Goal: Task Accomplishment & Management: Use online tool/utility

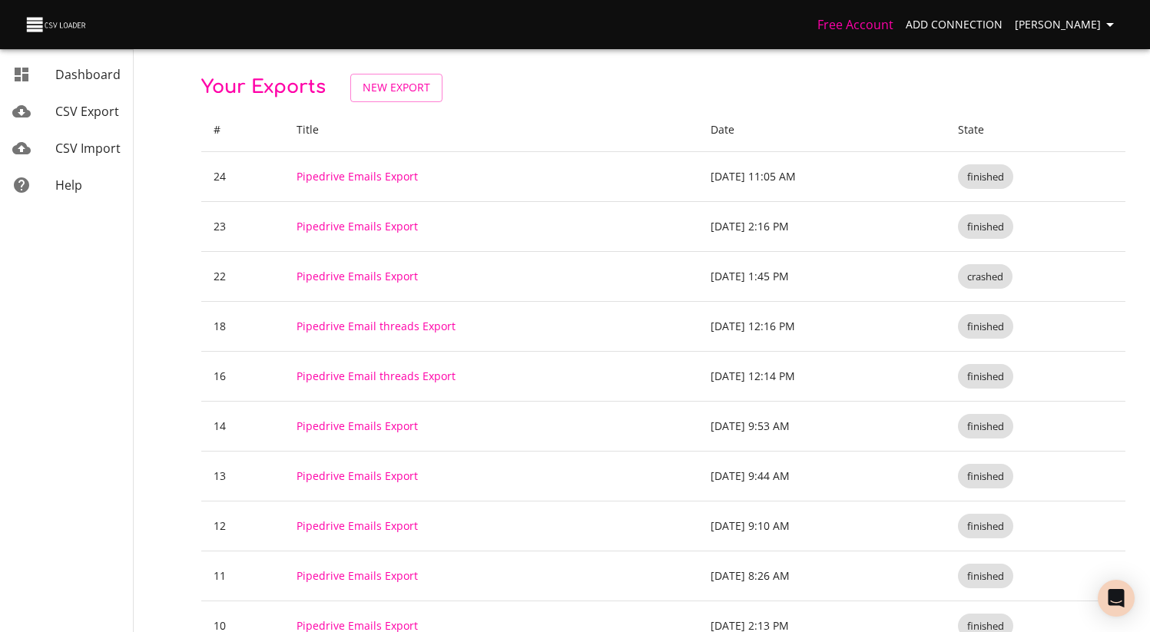
click at [101, 117] on span "CSV Export" at bounding box center [87, 111] width 64 height 17
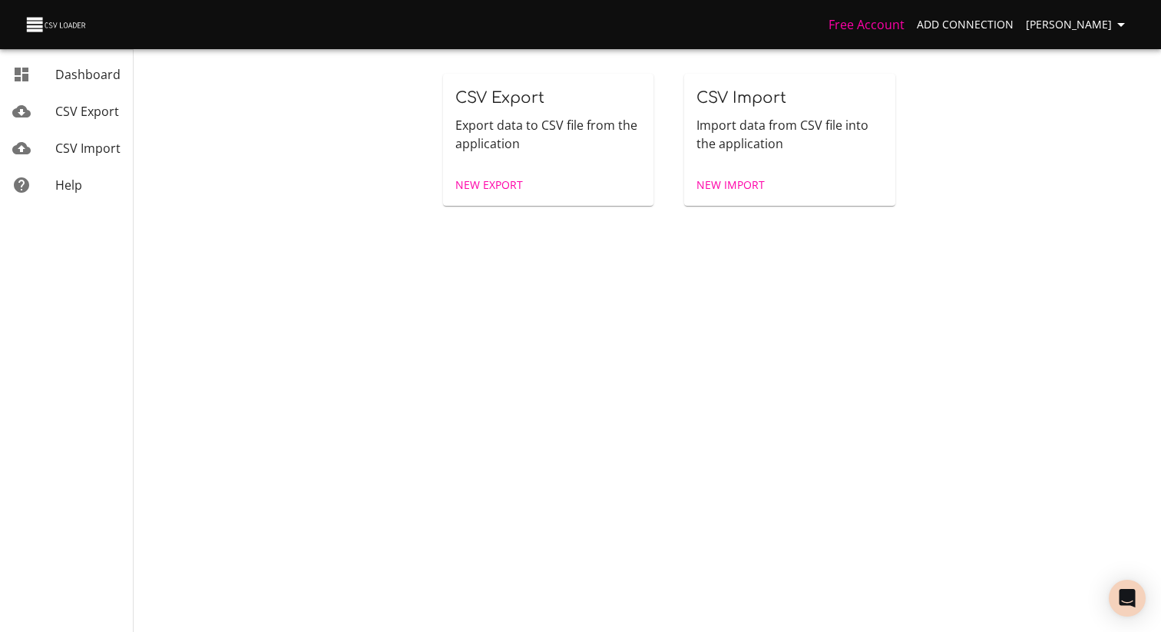
click at [459, 184] on span "New Export" at bounding box center [489, 185] width 68 height 19
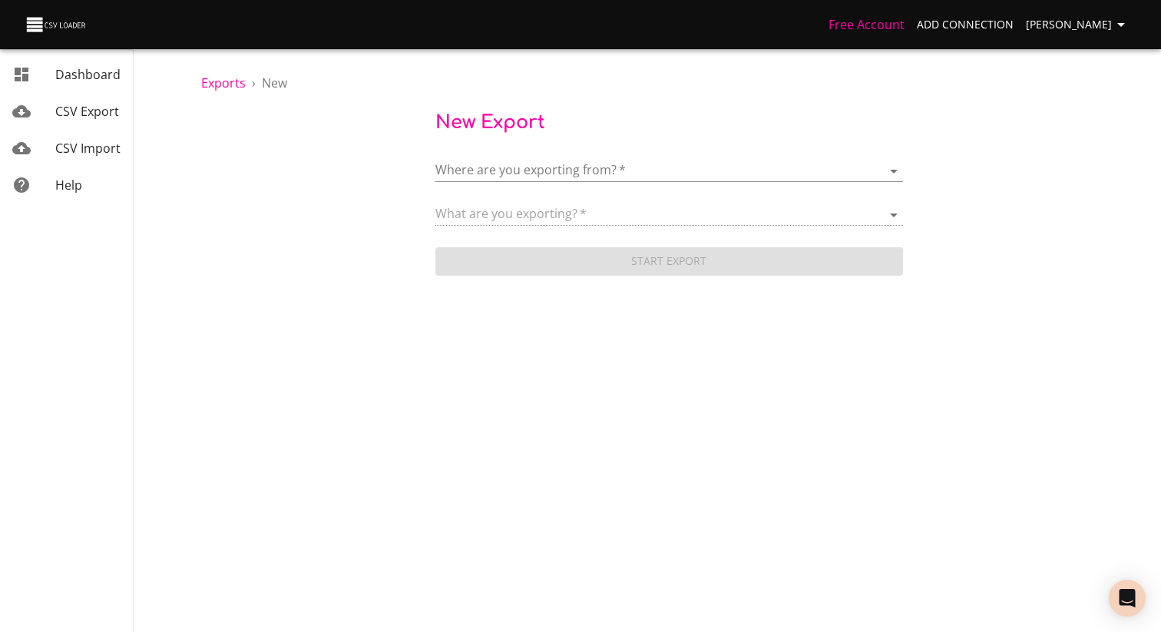
click at [539, 172] on body "Free Account Add Connection [PERSON_NAME] Dashboard CSV Export CSV Import Help …" at bounding box center [580, 316] width 1161 height 632
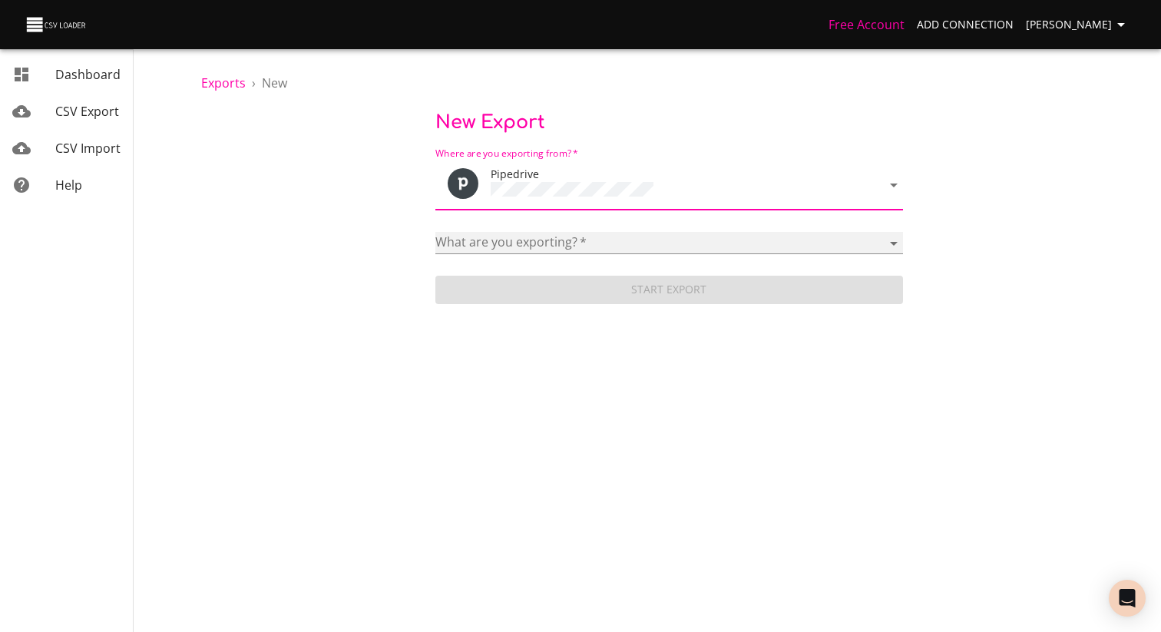
click at [564, 237] on select "Activities Activity Types Deal Products Deals Email Threads Emails Notes Organi…" at bounding box center [669, 243] width 468 height 22
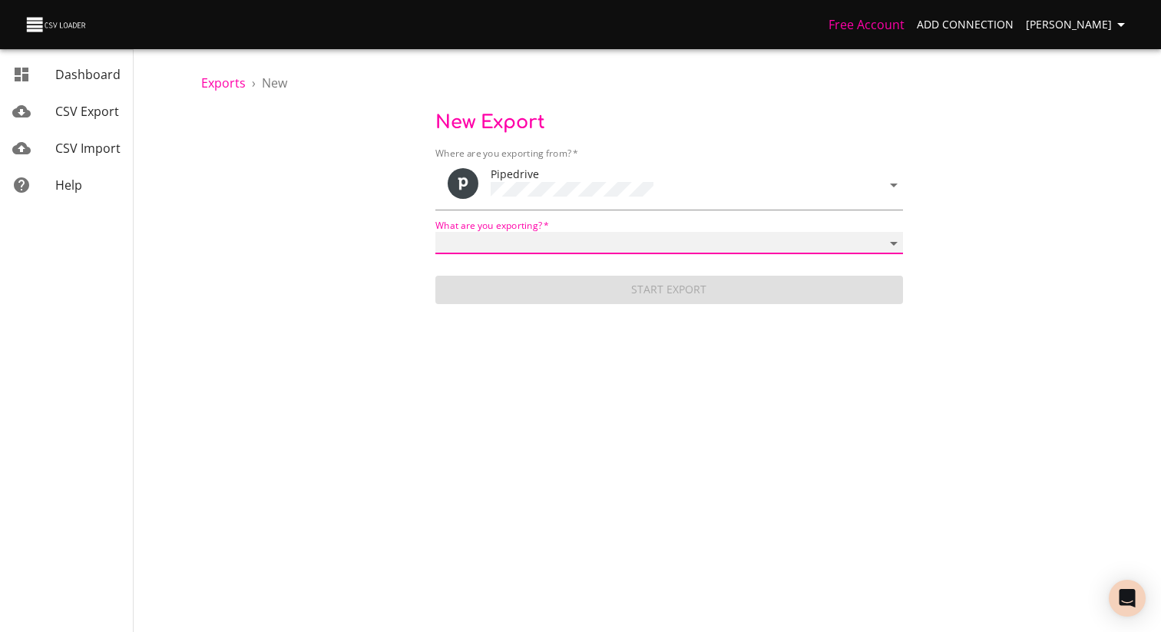
select select "mail_messages"
click at [435, 232] on select "Activities Activity Types Deal Products Deals Email Threads Emails Notes Organi…" at bounding box center [669, 243] width 468 height 22
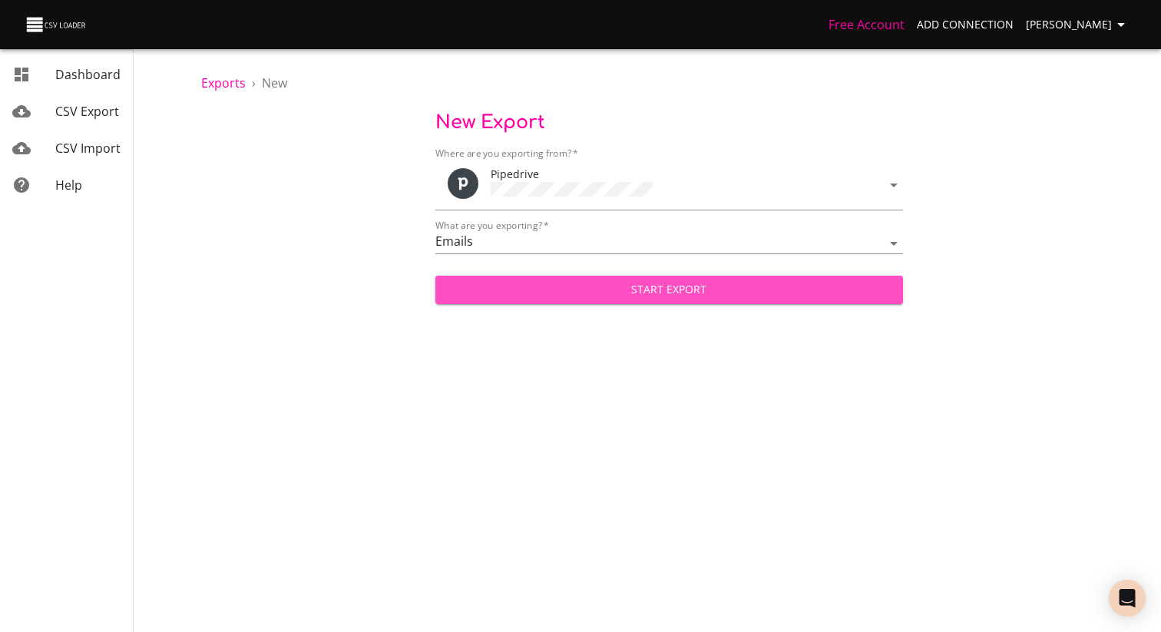
click at [698, 287] on span "Start Export" at bounding box center [669, 289] width 443 height 19
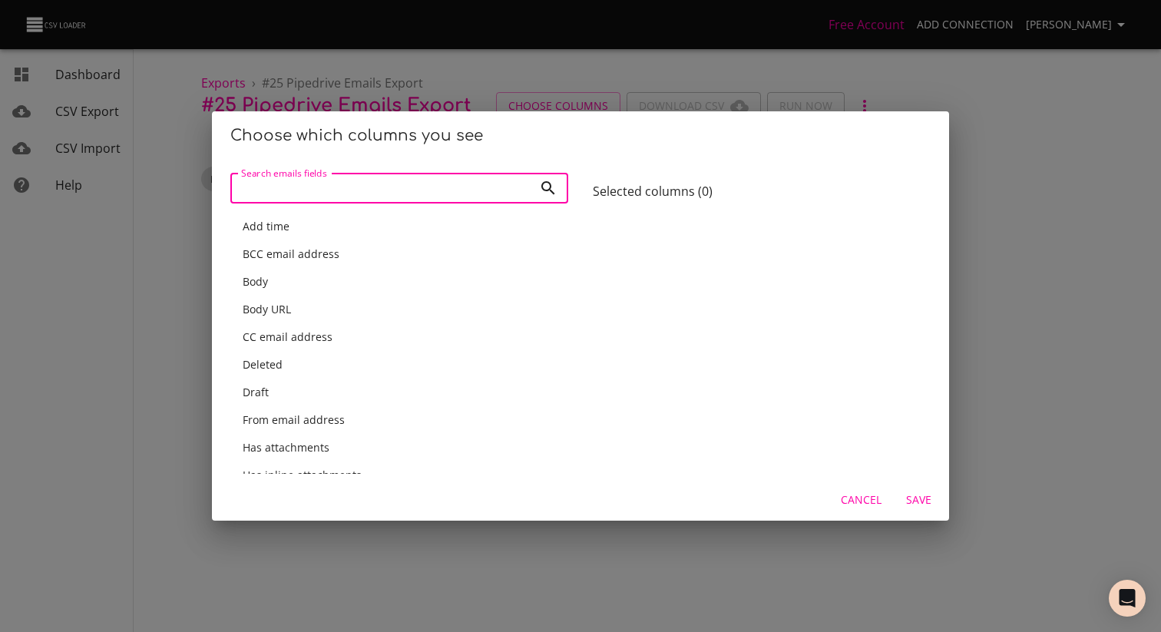
click at [340, 190] on input "Search emails fields" at bounding box center [381, 188] width 303 height 31
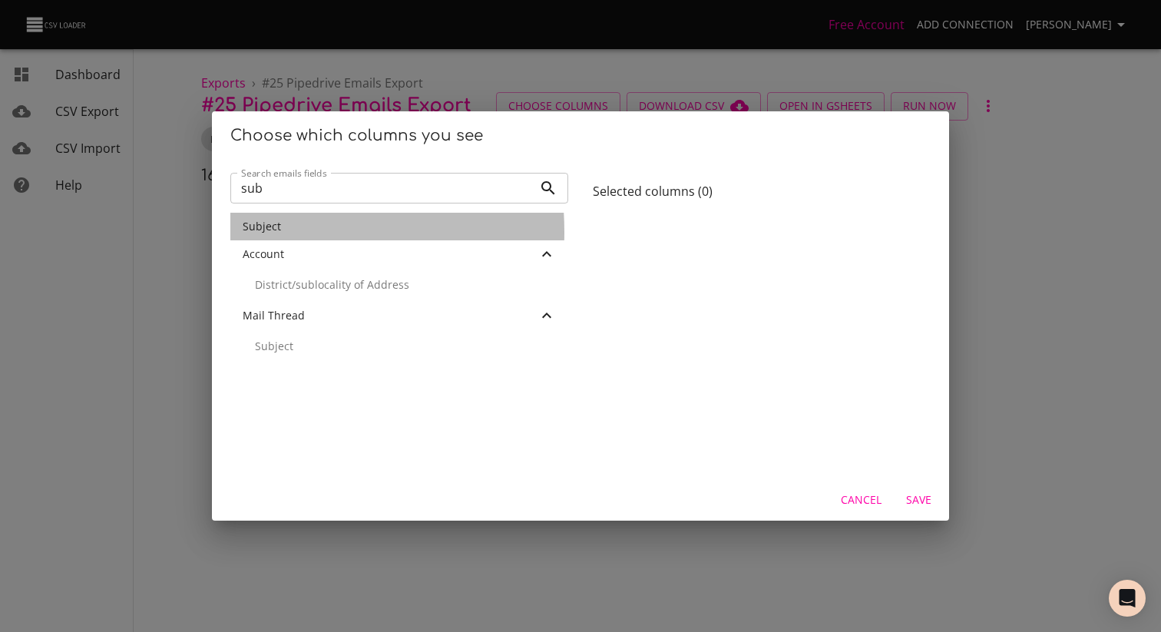
click at [250, 232] on span "Subject" at bounding box center [262, 226] width 38 height 15
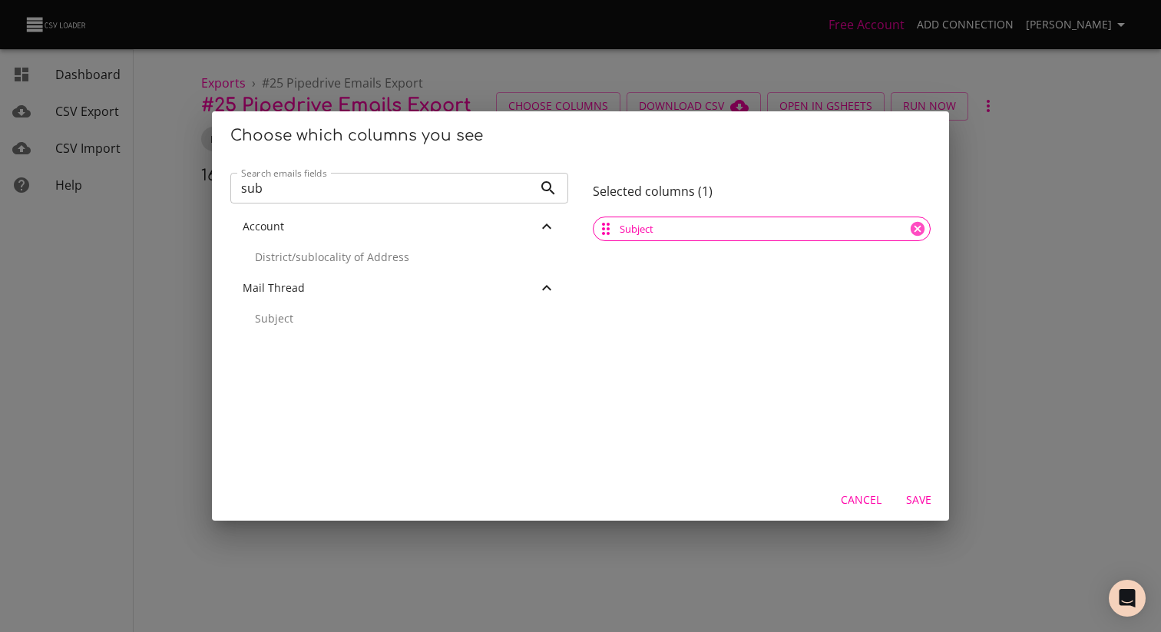
click at [284, 184] on input "sub" at bounding box center [381, 188] width 303 height 31
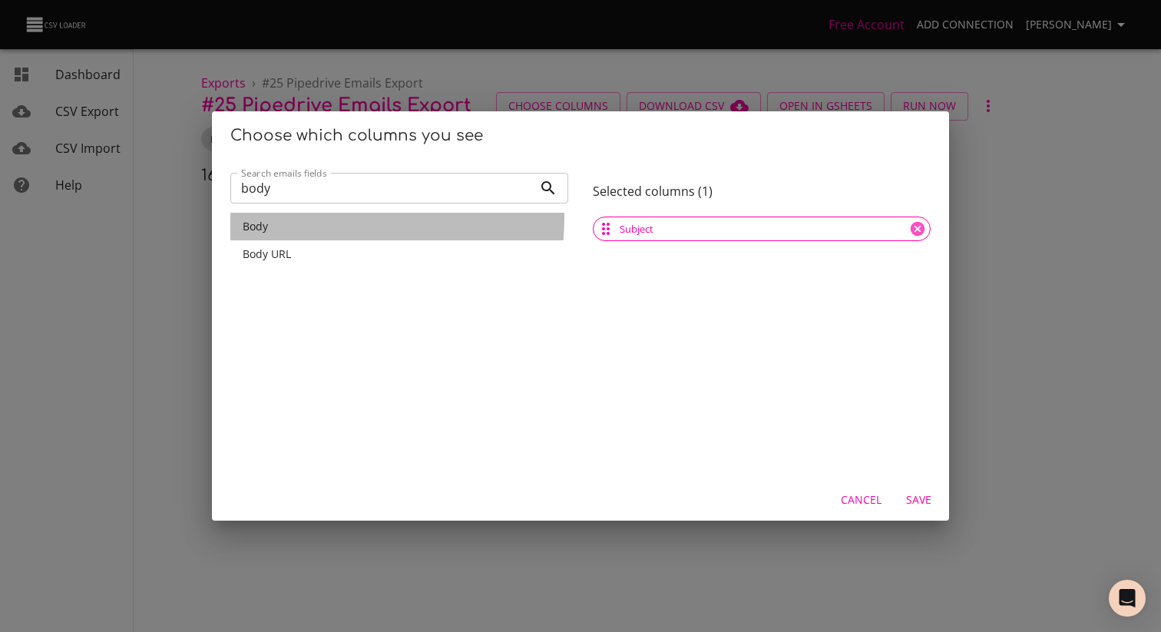
click at [295, 217] on div "Body" at bounding box center [399, 227] width 338 height 28
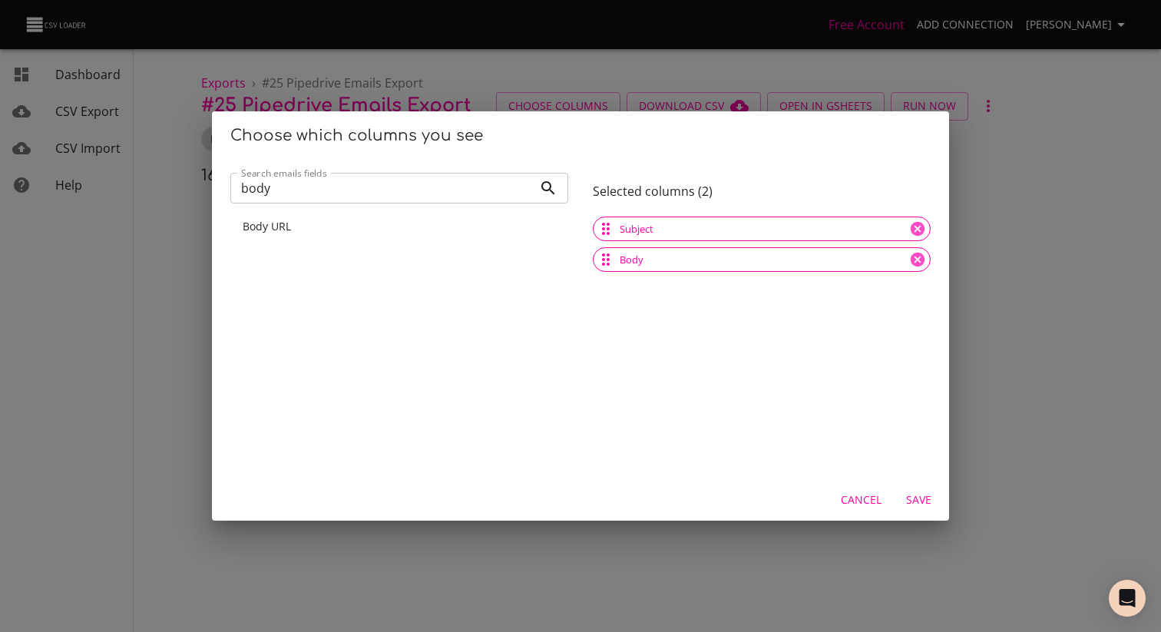
click at [315, 181] on input "body" at bounding box center [381, 188] width 303 height 31
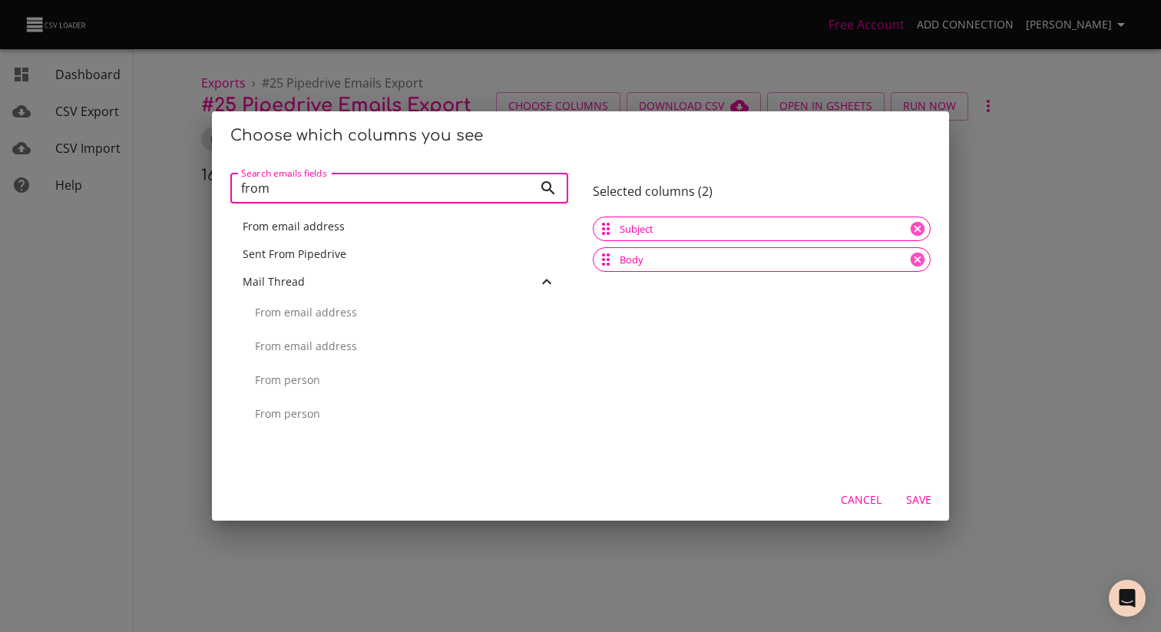
click at [299, 226] on span "From email address" at bounding box center [294, 226] width 102 height 15
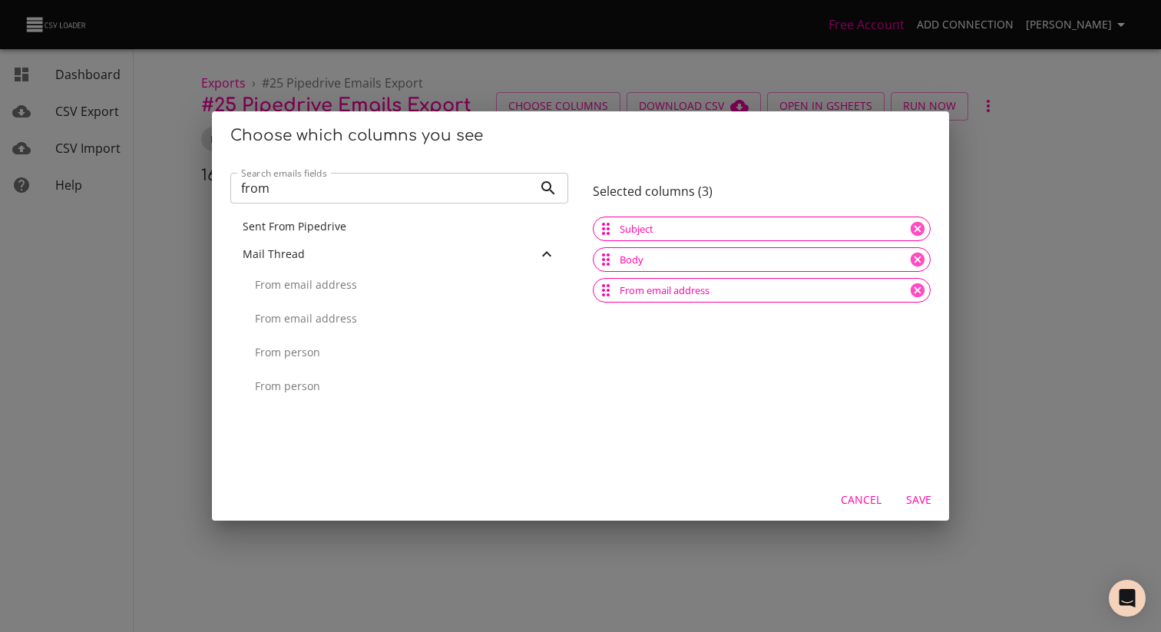
click at [352, 199] on input "from" at bounding box center [381, 188] width 303 height 31
click at [911, 288] on icon at bounding box center [918, 290] width 14 height 14
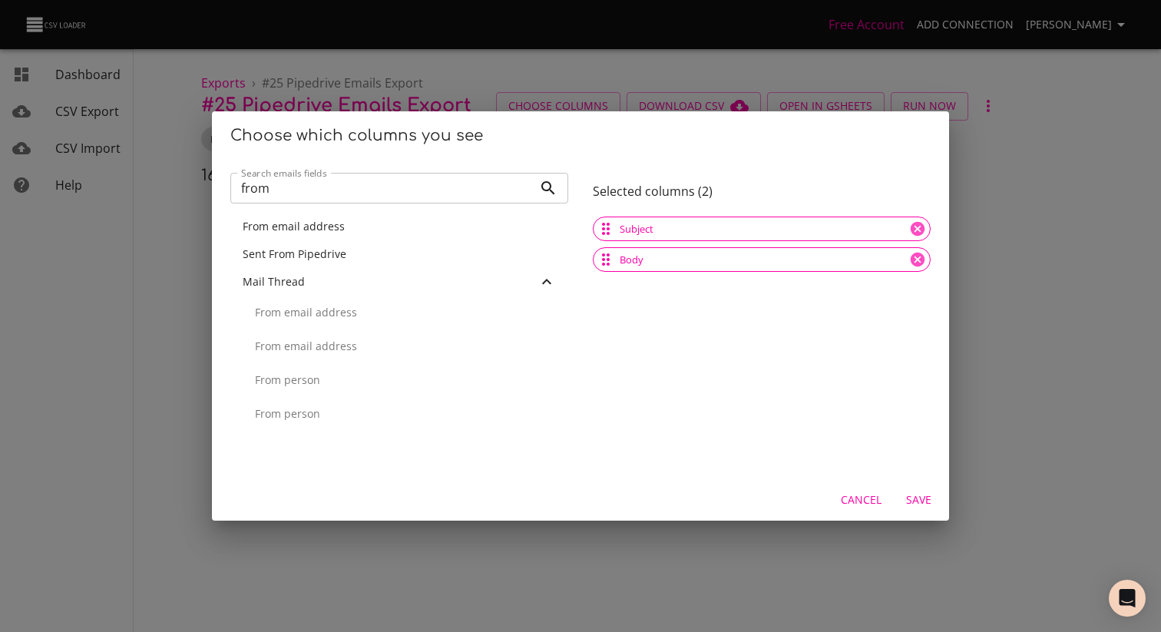
click at [370, 190] on input "from" at bounding box center [381, 188] width 303 height 31
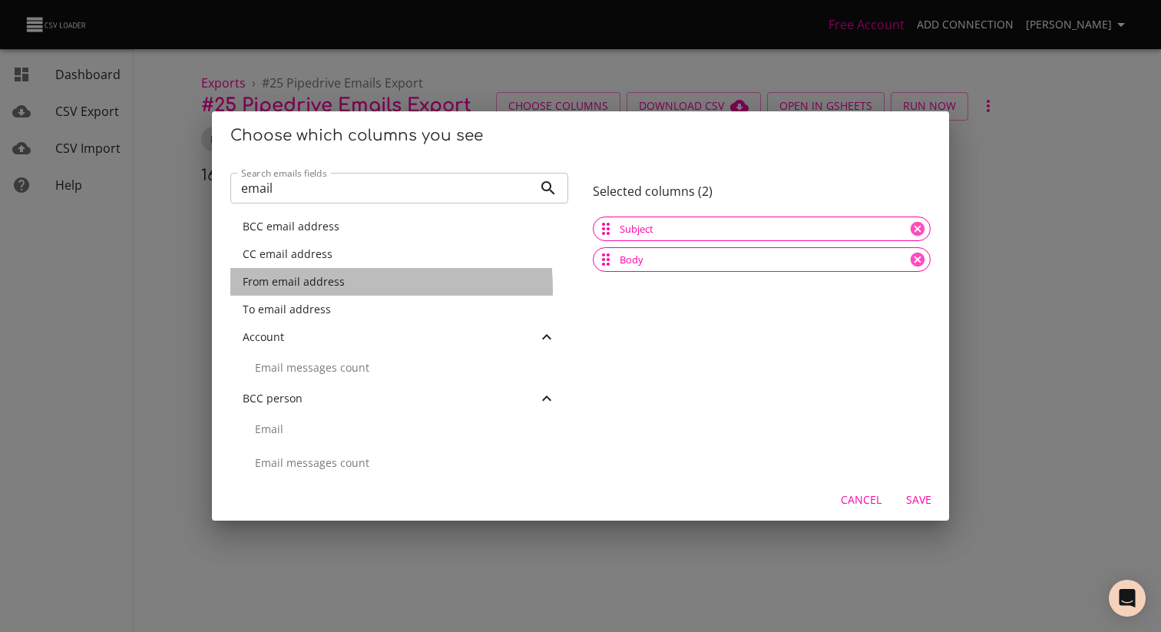
click at [333, 289] on span "From email address" at bounding box center [294, 281] width 102 height 15
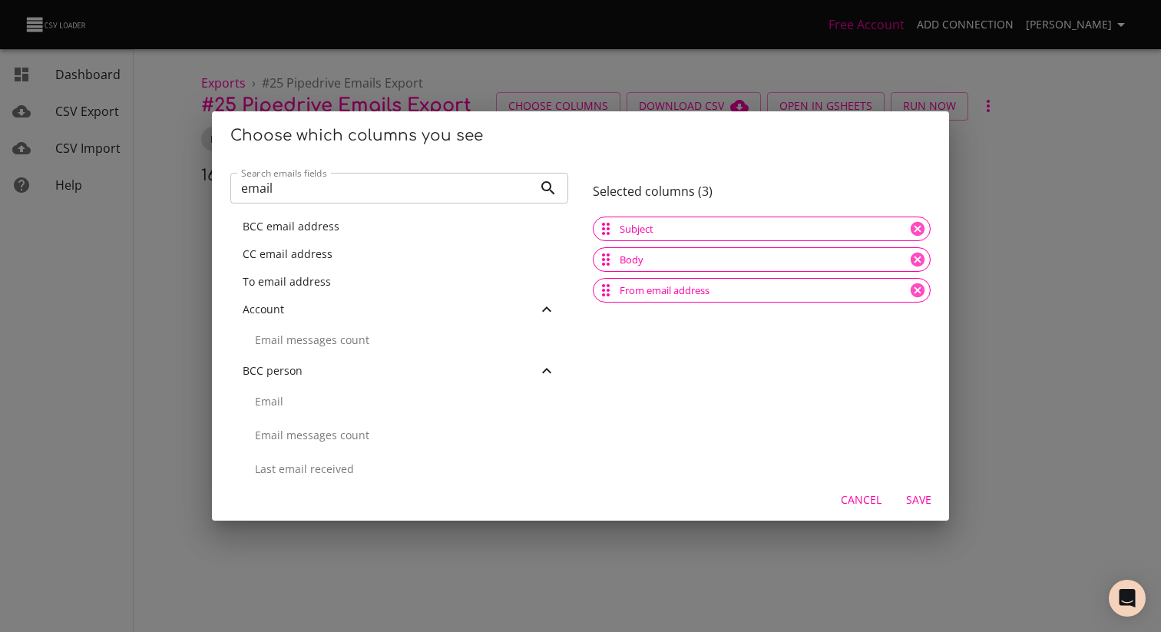
click at [301, 284] on span "To email address" at bounding box center [287, 281] width 88 height 15
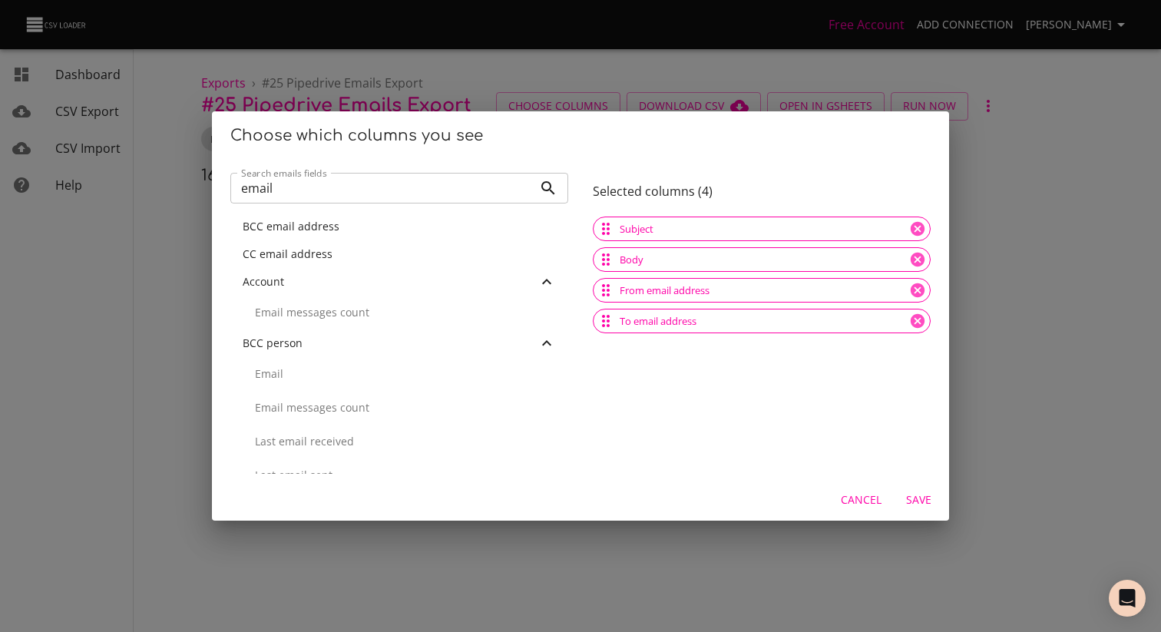
click at [357, 175] on input "email" at bounding box center [381, 188] width 303 height 31
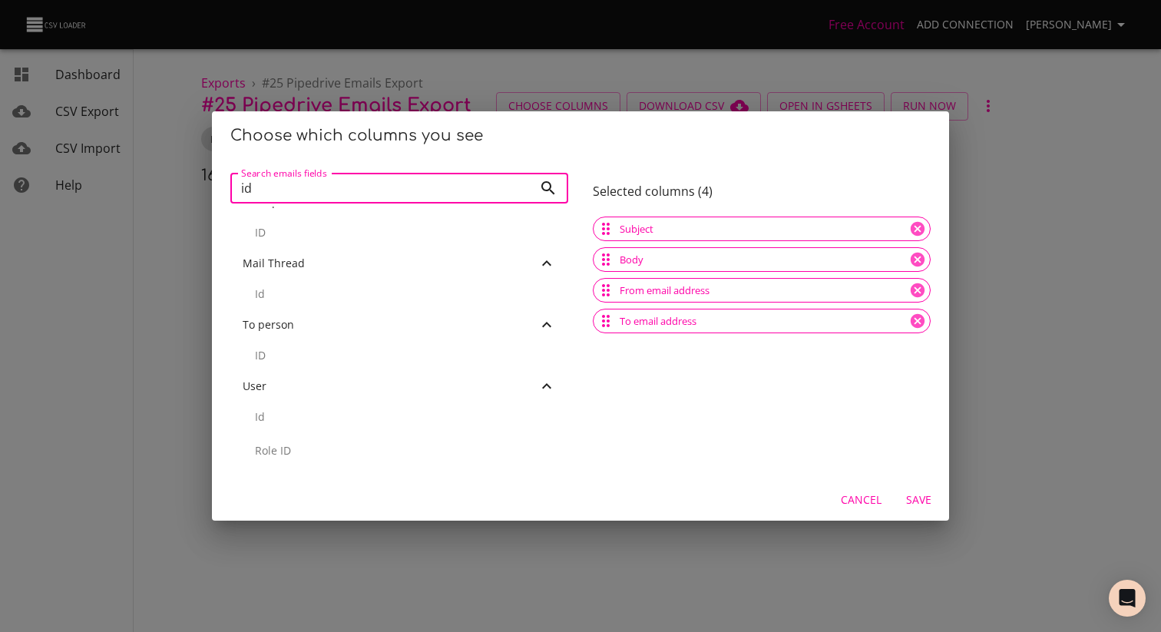
click at [310, 303] on div "Id" at bounding box center [399, 294] width 338 height 34
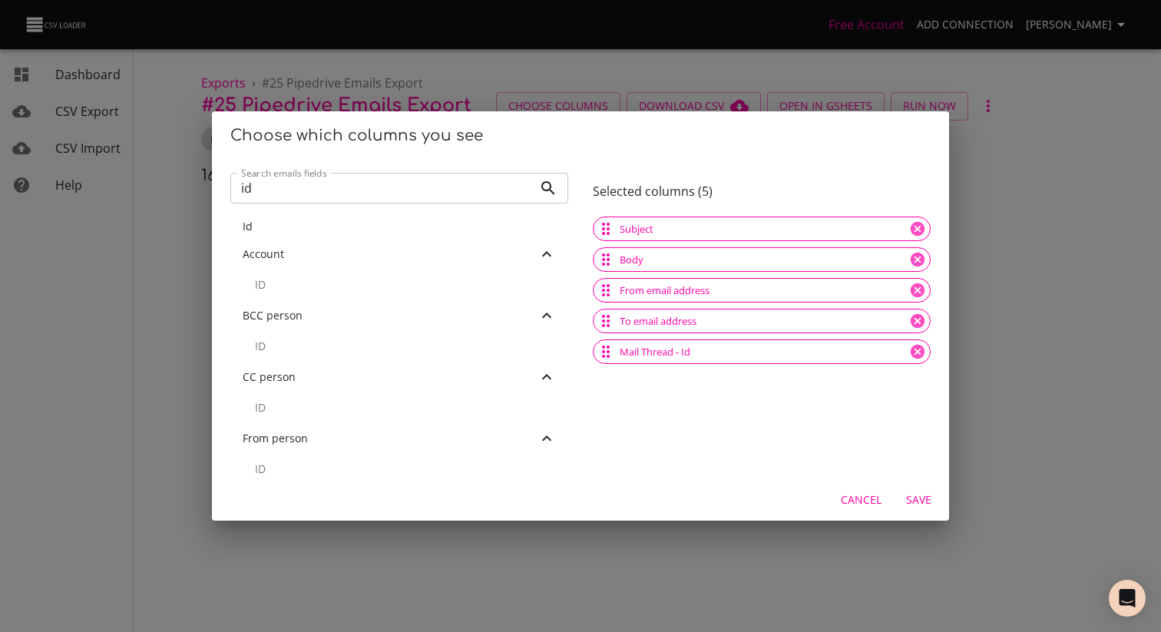
click at [312, 266] on div "Account" at bounding box center [399, 254] width 338 height 28
click at [313, 257] on div "Account" at bounding box center [390, 254] width 295 height 15
click at [309, 270] on div "ID" at bounding box center [399, 285] width 338 height 34
click at [492, 383] on div "From person" at bounding box center [390, 376] width 295 height 15
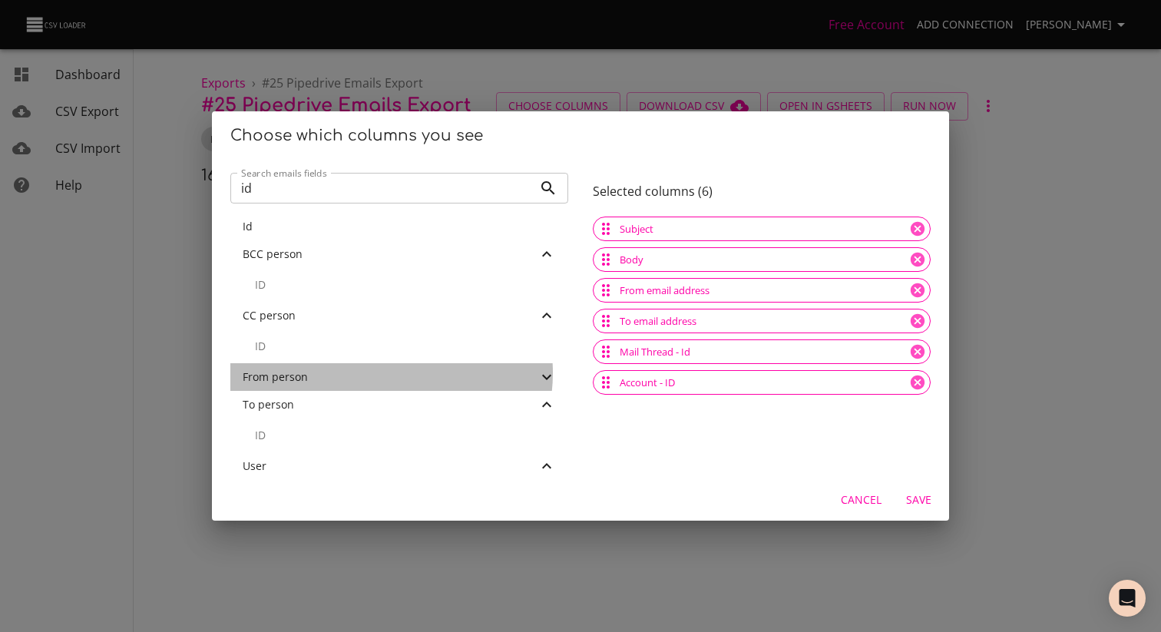
click at [385, 372] on div "From person" at bounding box center [390, 376] width 295 height 15
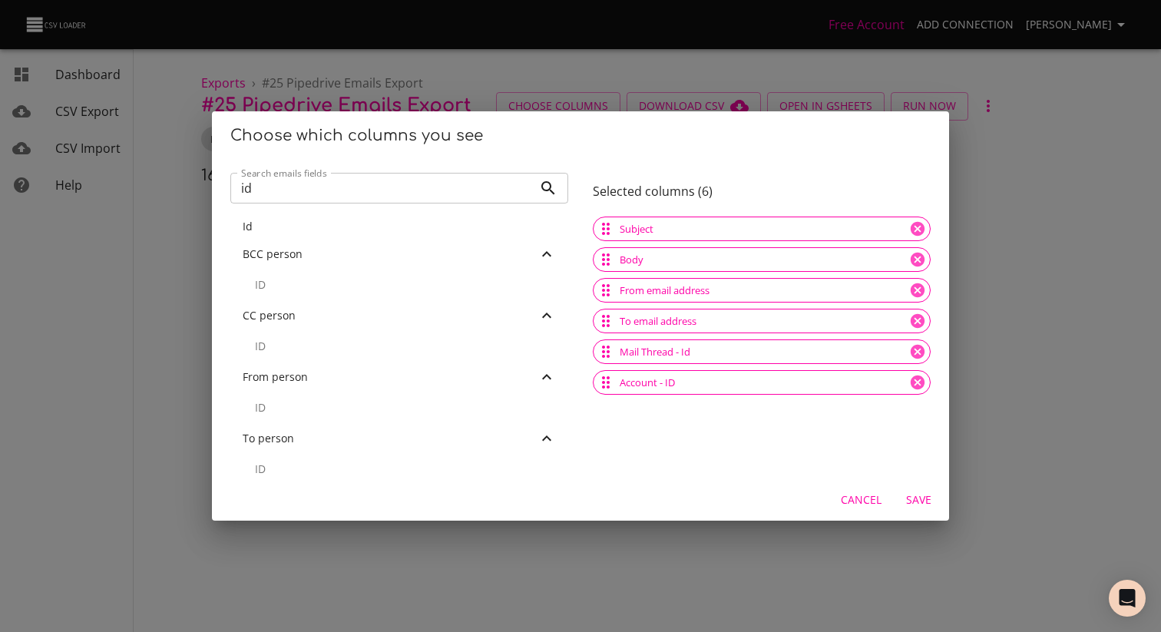
click at [354, 401] on p "ID" at bounding box center [405, 407] width 301 height 15
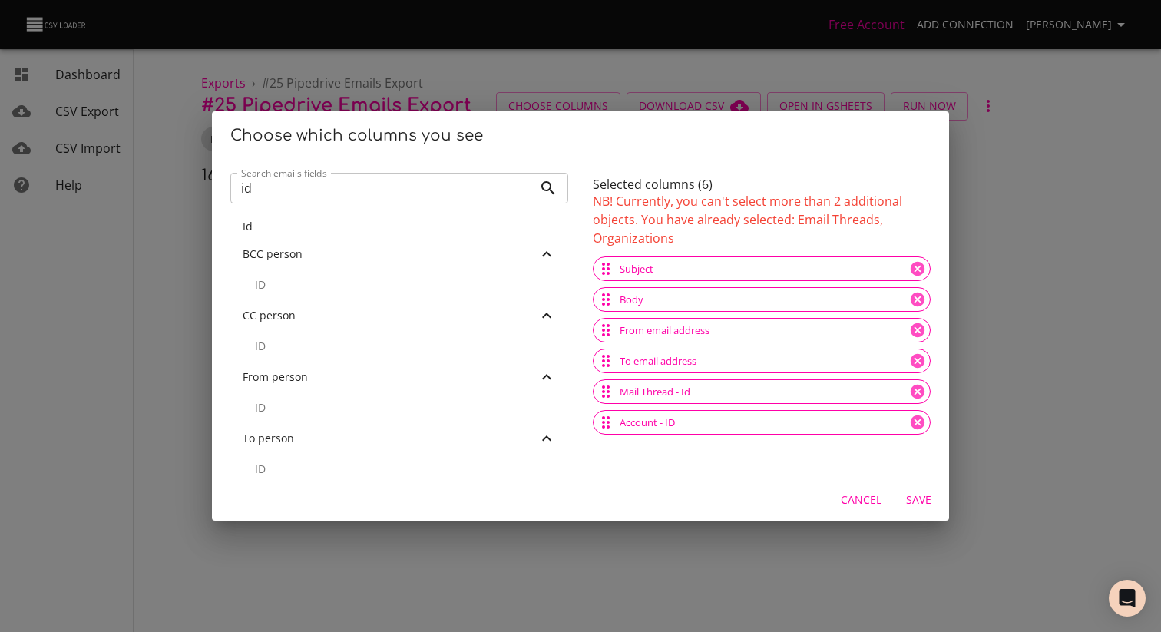
click at [385, 180] on input "id" at bounding box center [381, 188] width 303 height 31
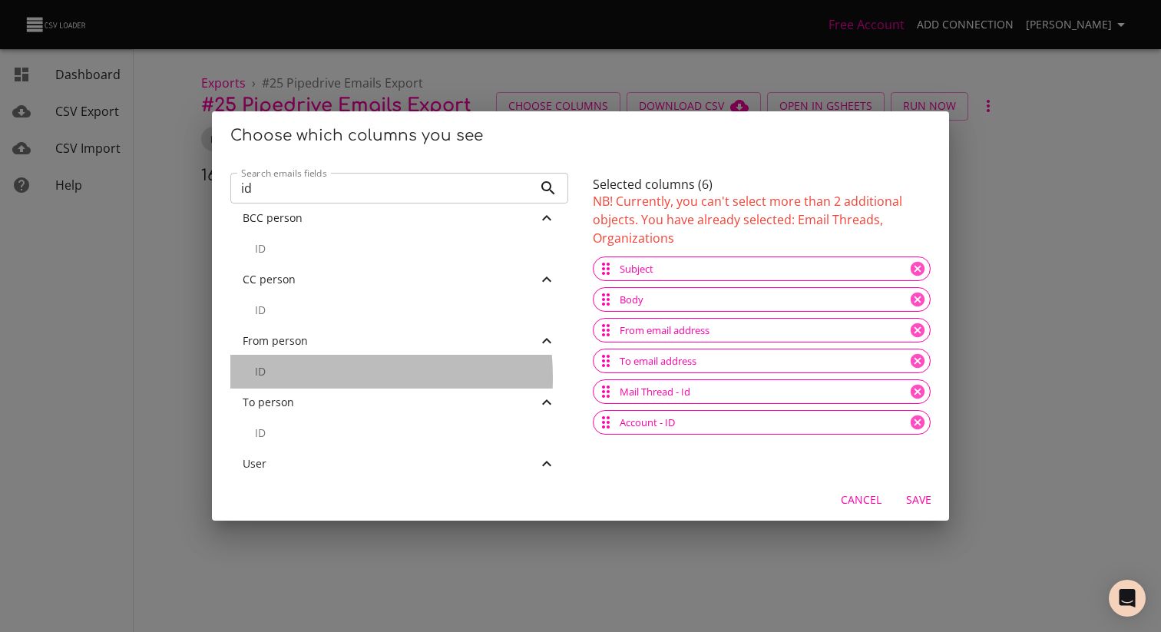
click at [297, 377] on p "ID" at bounding box center [405, 371] width 301 height 15
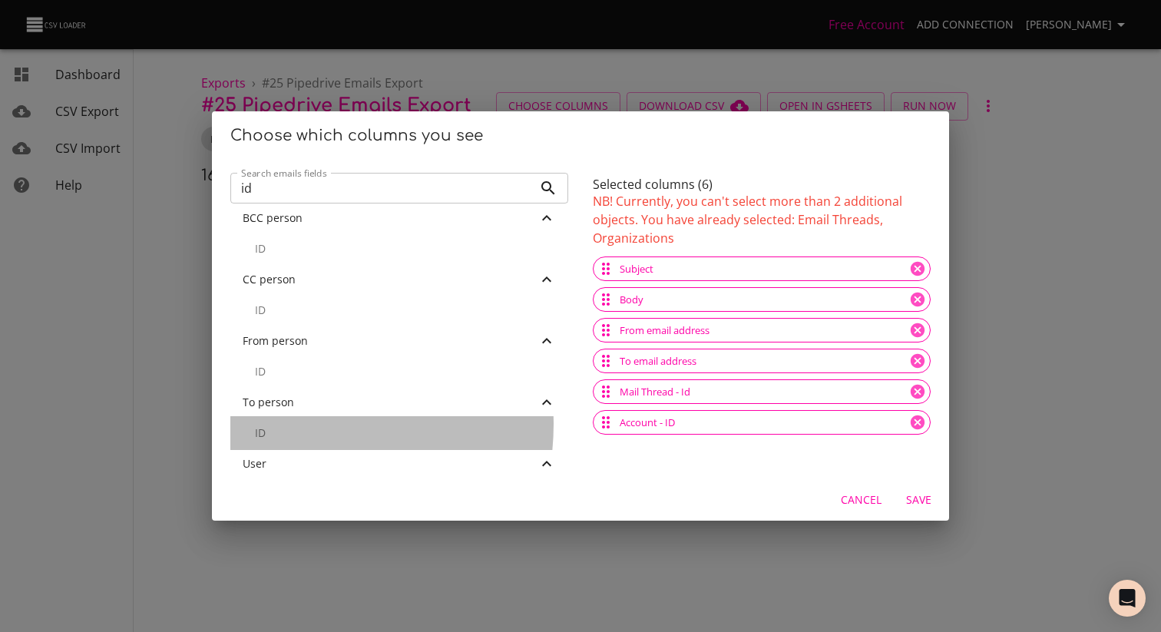
click at [289, 424] on div "ID" at bounding box center [399, 433] width 338 height 34
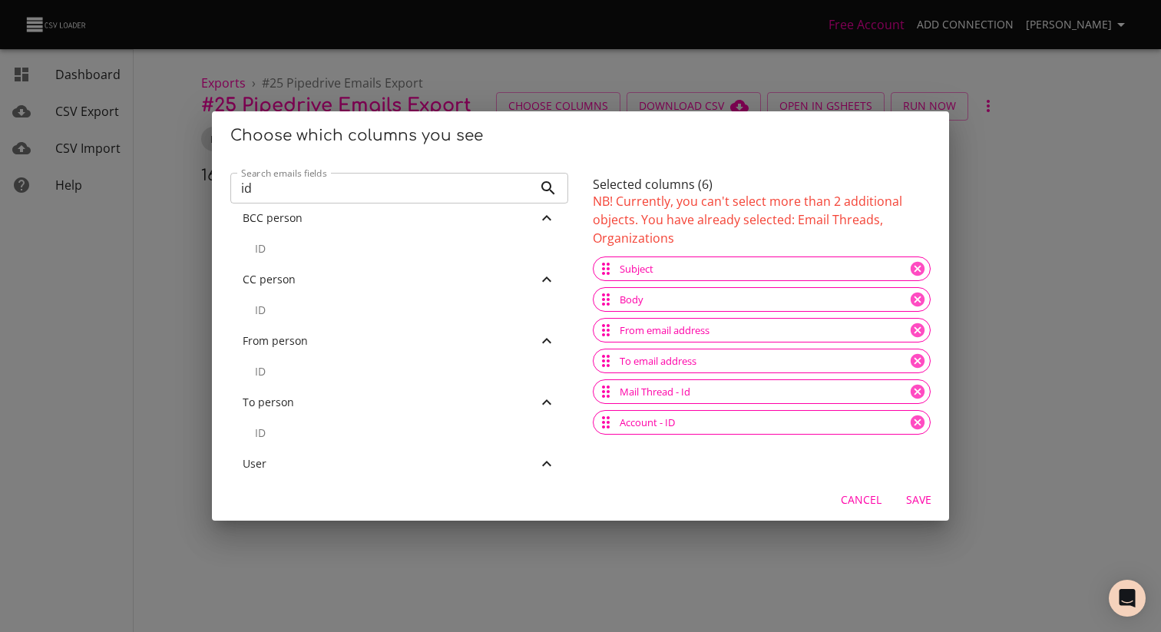
scroll to position [6, 0]
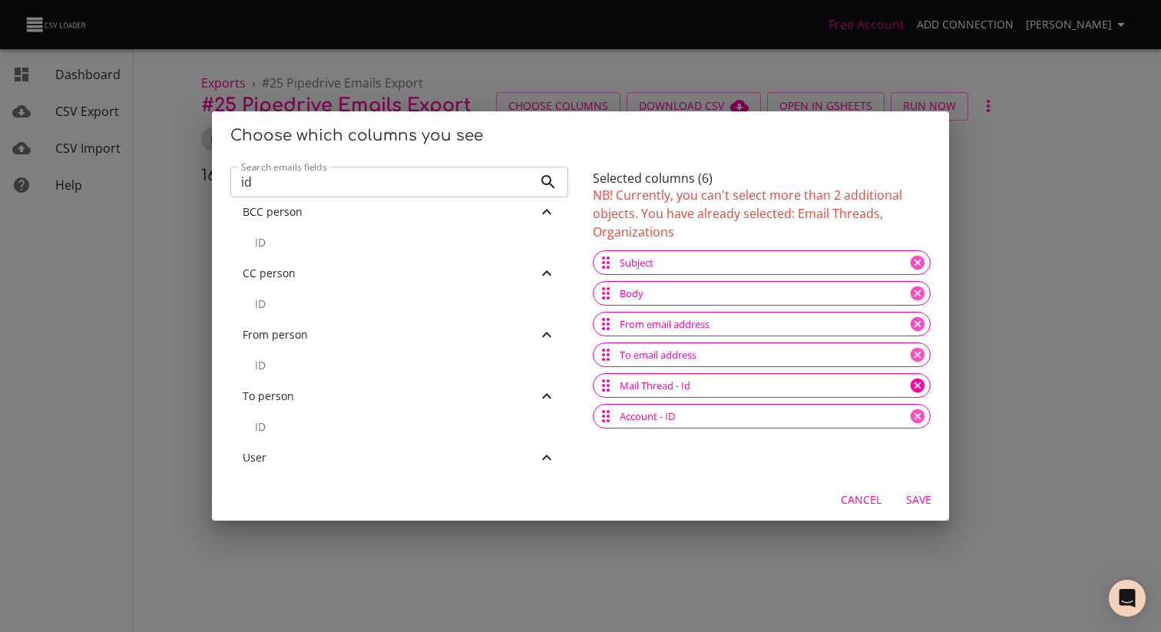
click at [911, 387] on icon at bounding box center [918, 386] width 14 height 14
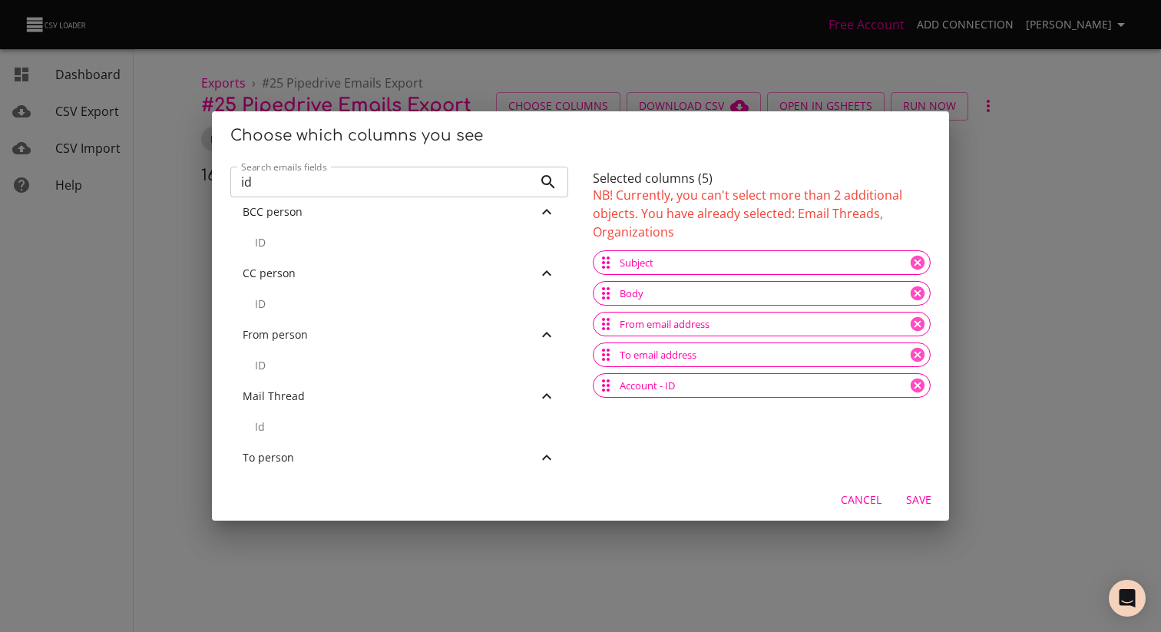
click at [334, 186] on input "id" at bounding box center [381, 182] width 303 height 31
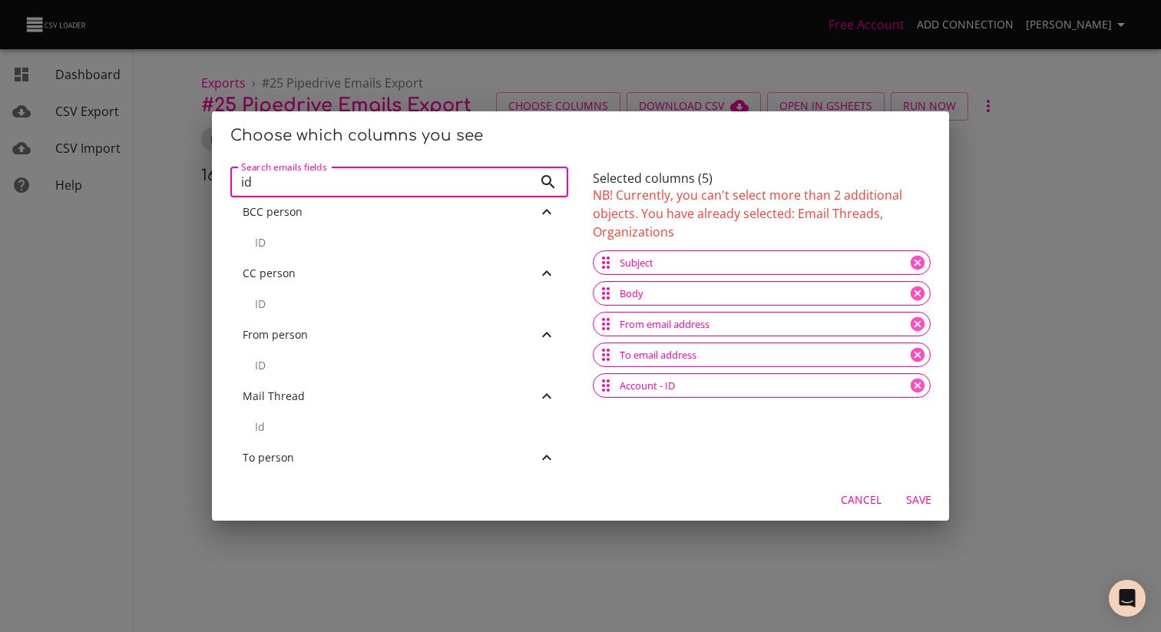
click at [310, 366] on p "ID" at bounding box center [405, 365] width 301 height 15
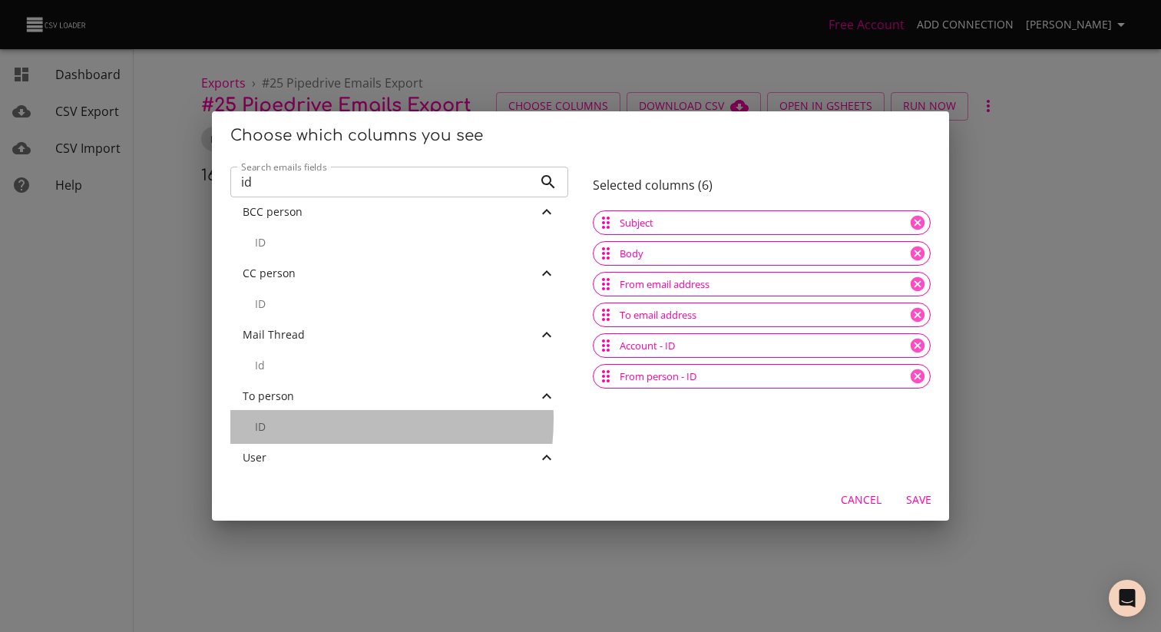
click at [303, 419] on div "ID" at bounding box center [399, 427] width 338 height 34
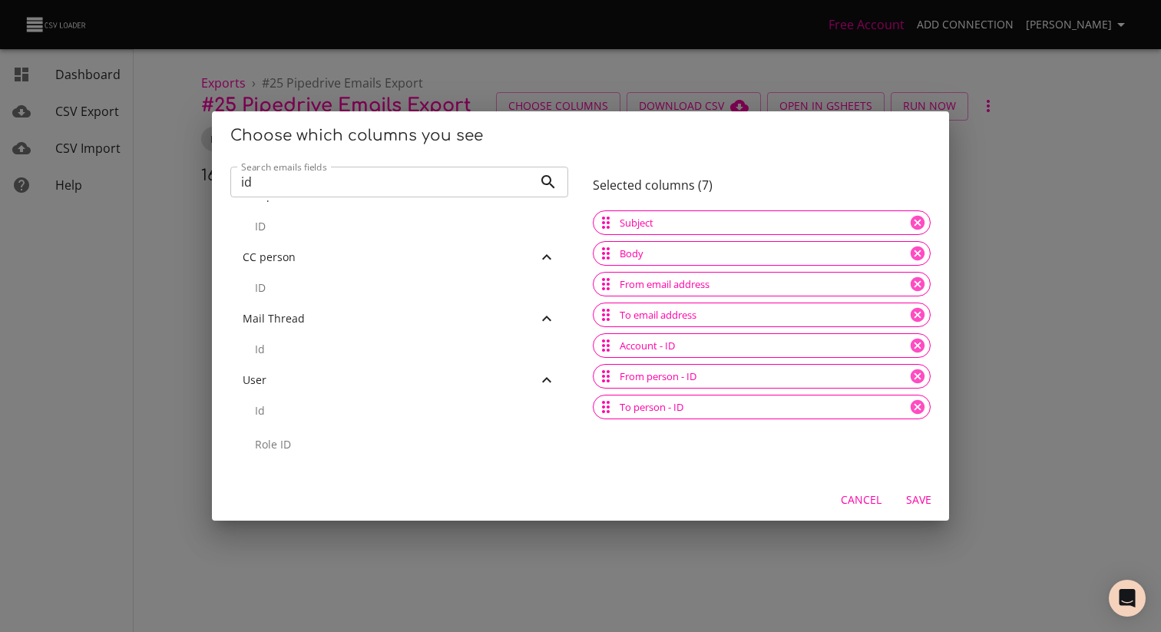
scroll to position [0, 0]
click at [325, 198] on div "Search emails fields id Search emails fields" at bounding box center [399, 180] width 338 height 40
click at [316, 192] on input "id" at bounding box center [381, 182] width 303 height 31
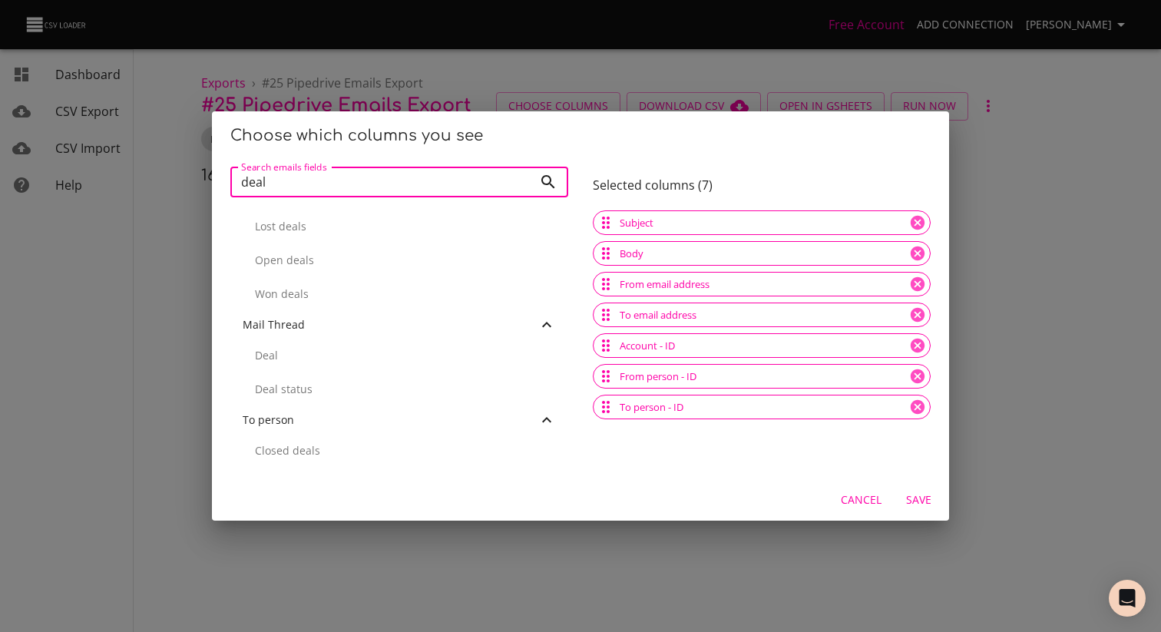
scroll to position [654, 0]
click at [353, 247] on p "Deal" at bounding box center [405, 248] width 301 height 15
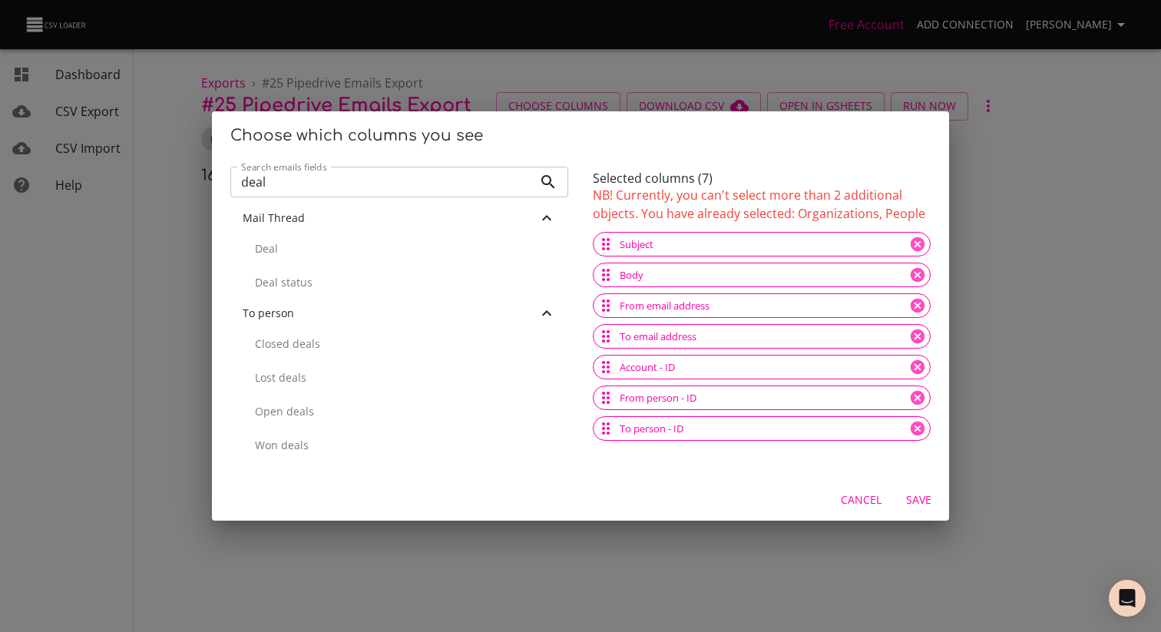
click at [306, 180] on input "deal" at bounding box center [381, 182] width 303 height 31
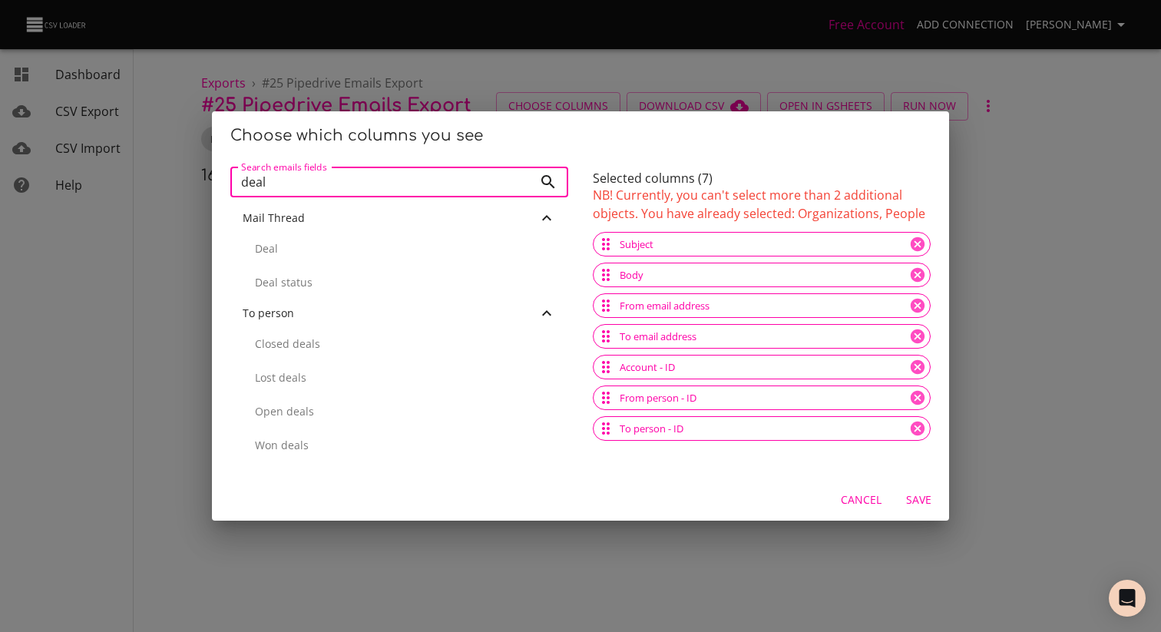
click at [306, 180] on input "deal" at bounding box center [381, 182] width 303 height 31
type input "CC"
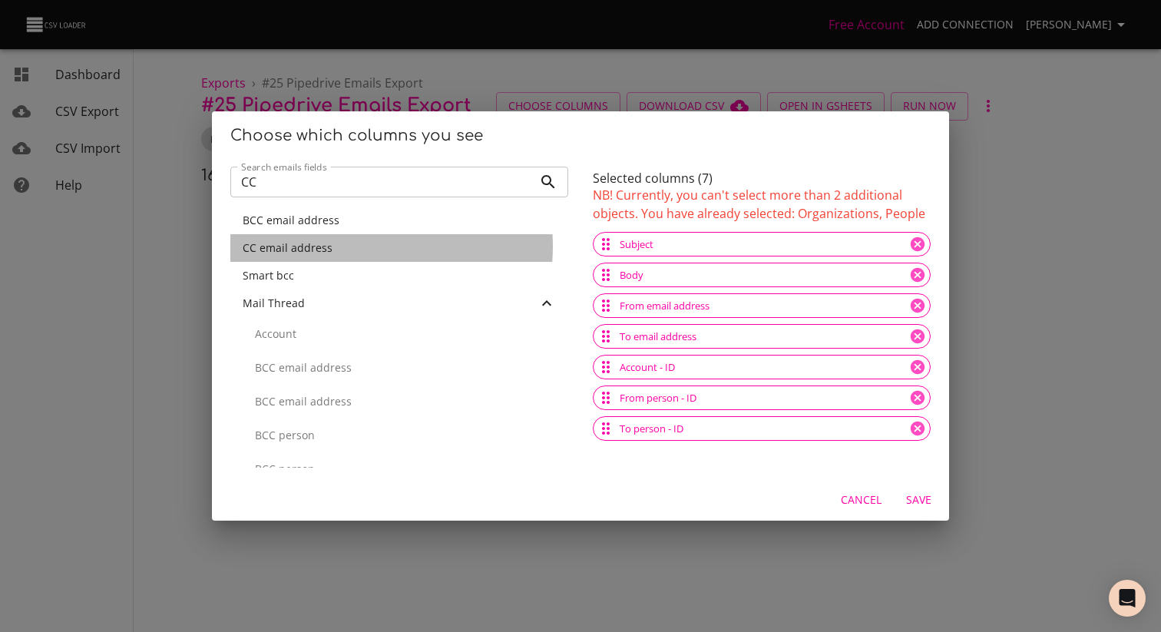
click at [353, 247] on div "CC email address" at bounding box center [399, 247] width 313 height 15
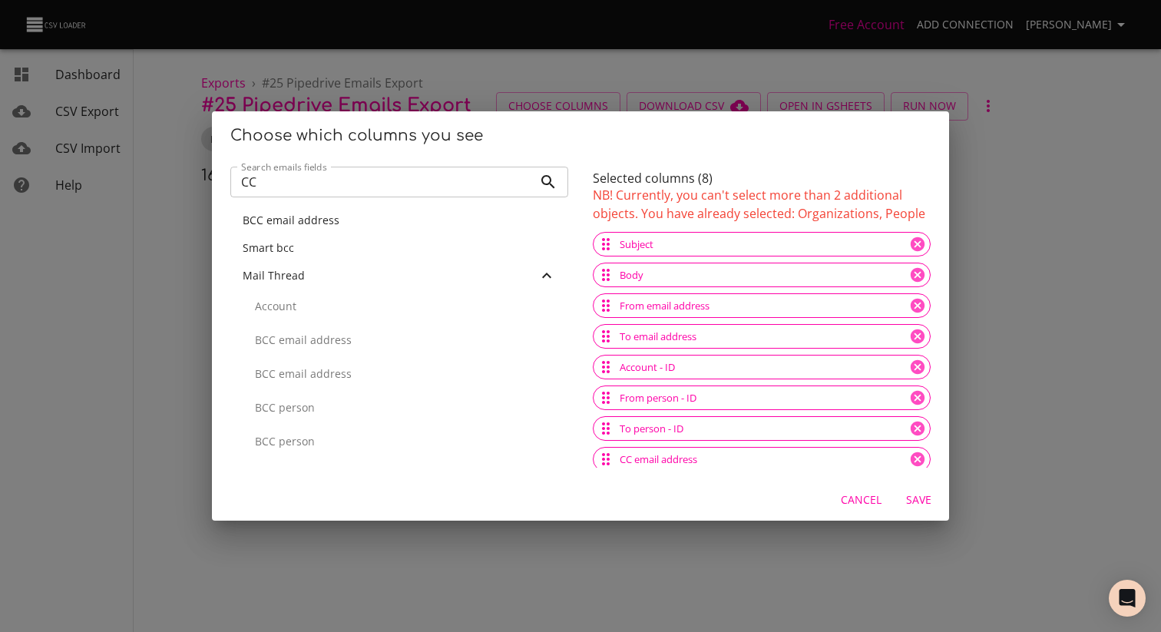
scroll to position [7, 0]
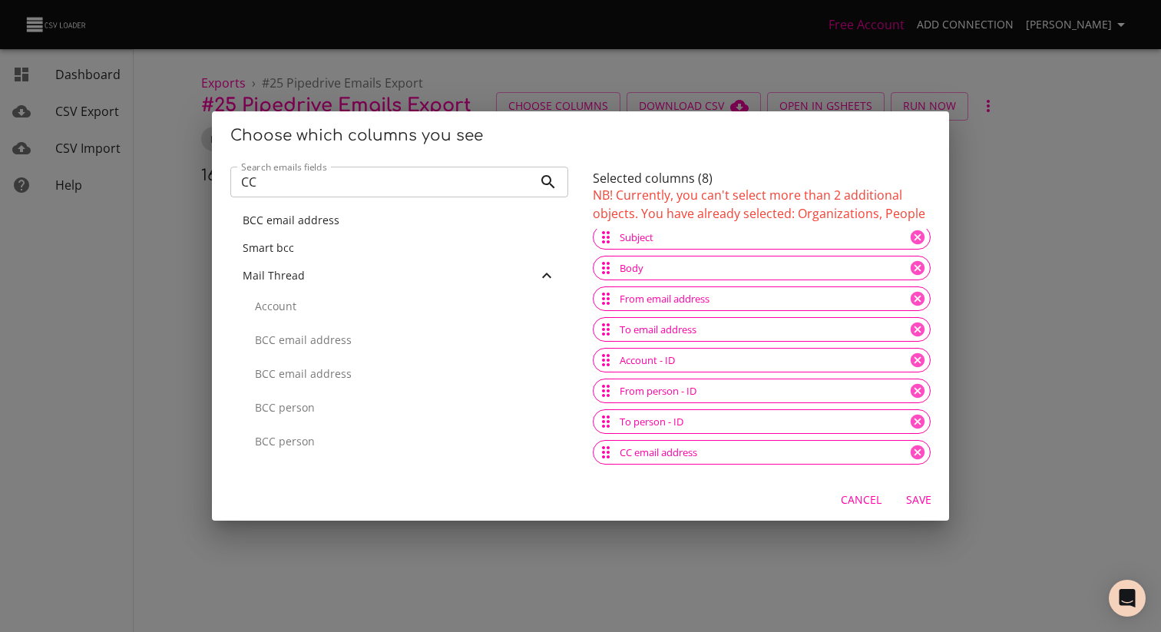
click at [912, 501] on span "Save" at bounding box center [918, 500] width 37 height 19
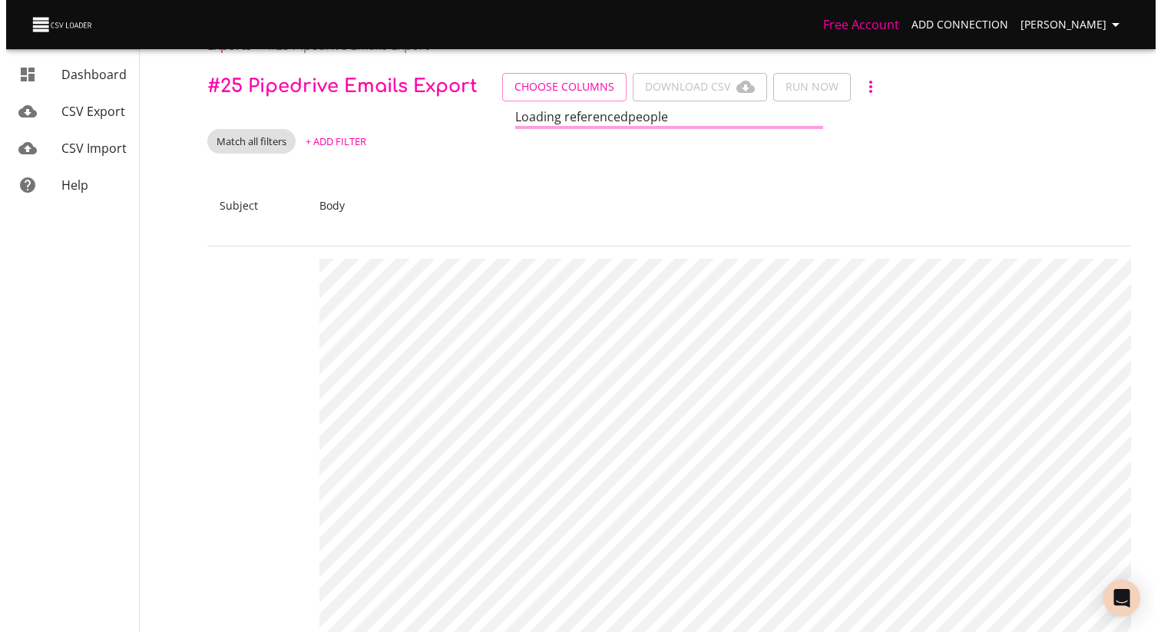
scroll to position [0, 0]
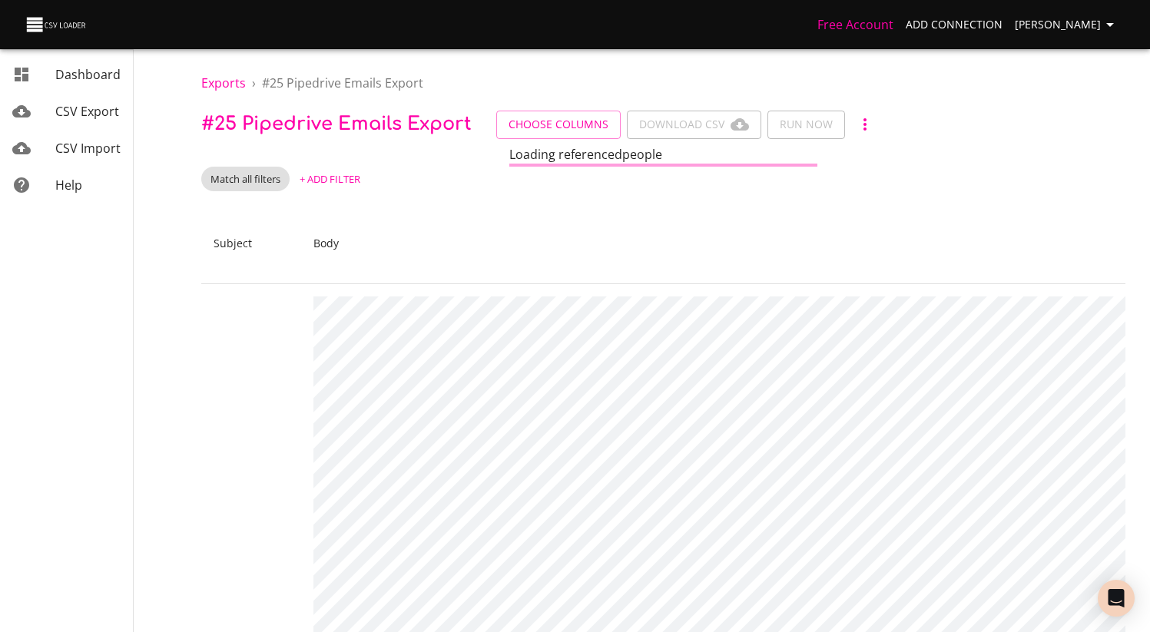
click at [99, 151] on span "CSV Import" at bounding box center [87, 148] width 65 height 17
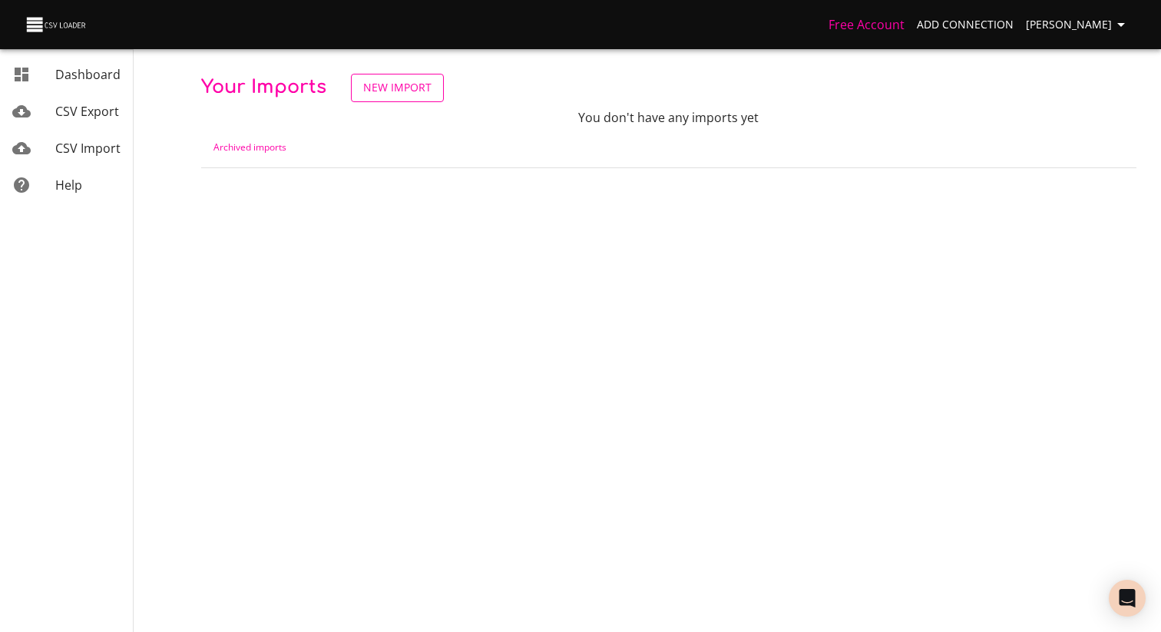
click at [391, 85] on span "New Import" at bounding box center [397, 87] width 68 height 19
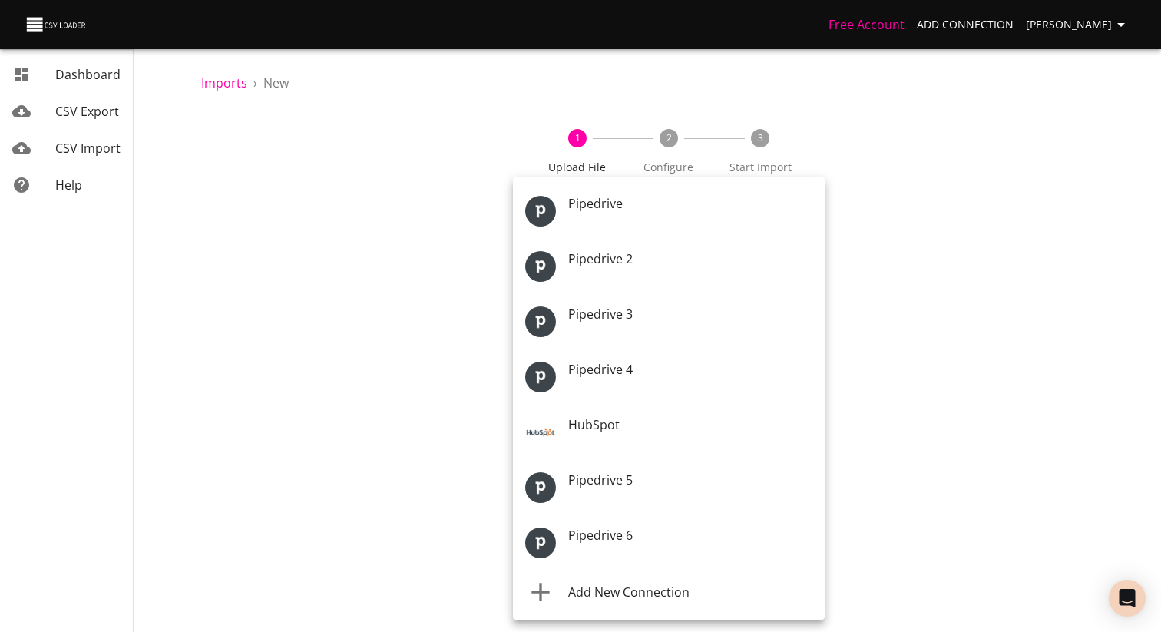
click at [607, 243] on body "Free Account Add Connection Théo Corbin Dashboard CSV Export CSV Import Help Im…" at bounding box center [580, 316] width 1161 height 632
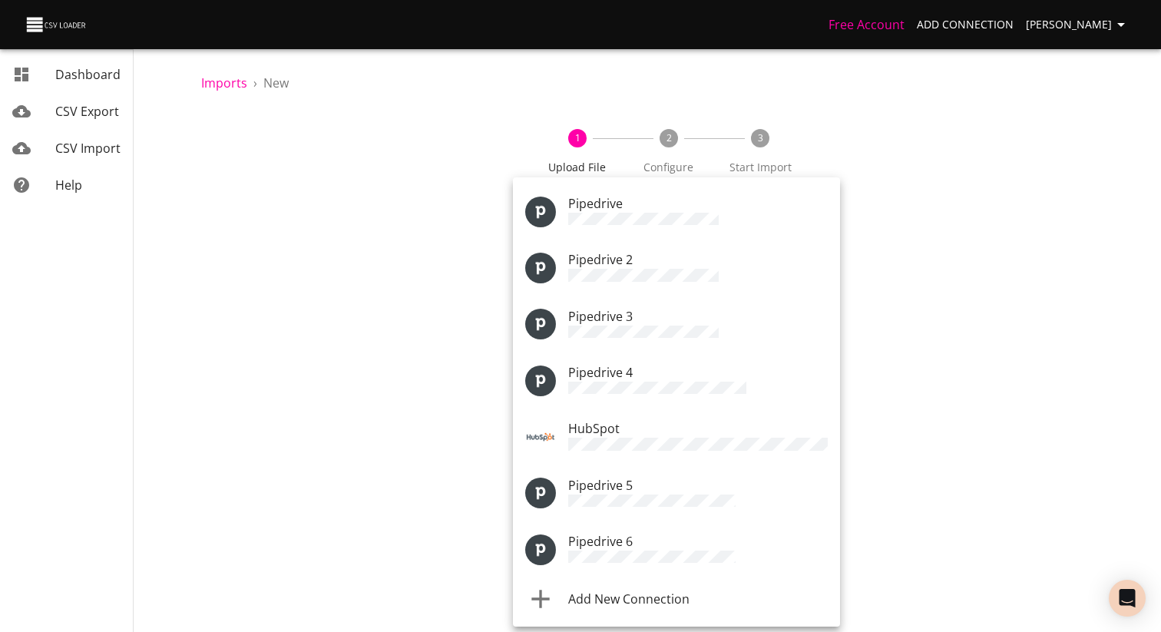
drag, startPoint x: 366, startPoint y: 299, endPoint x: 365, endPoint y: 315, distance: 15.4
click at [365, 300] on div at bounding box center [580, 316] width 1161 height 632
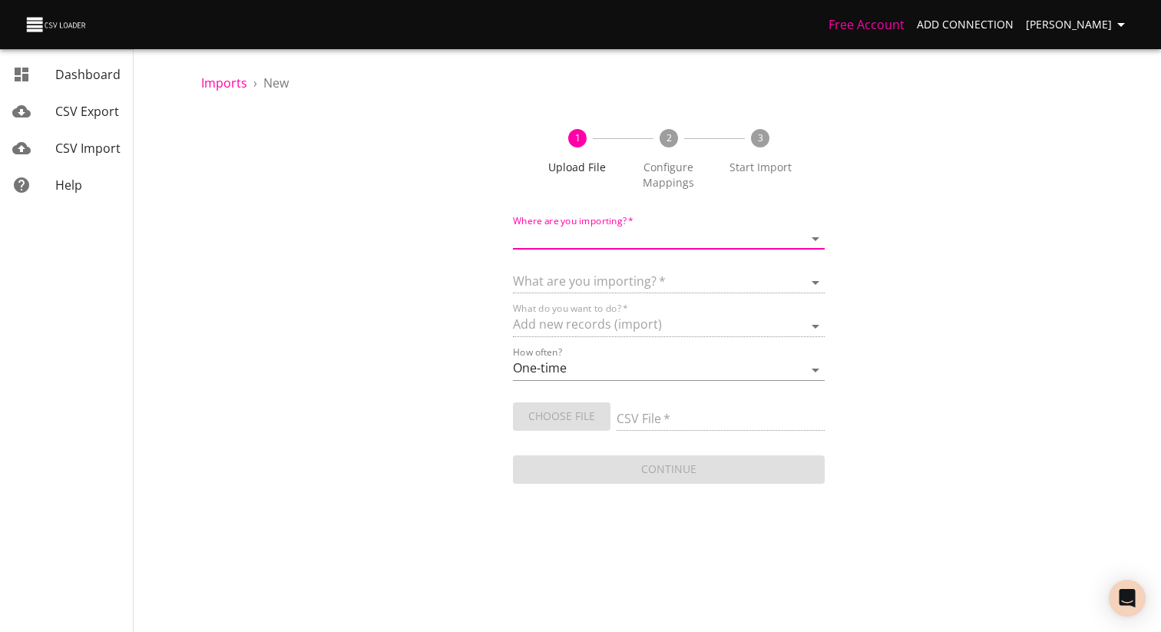
click at [602, 241] on body "Free Account Add Connection Théo Corbin Dashboard CSV Export CSV Import Help Im…" at bounding box center [580, 316] width 1161 height 632
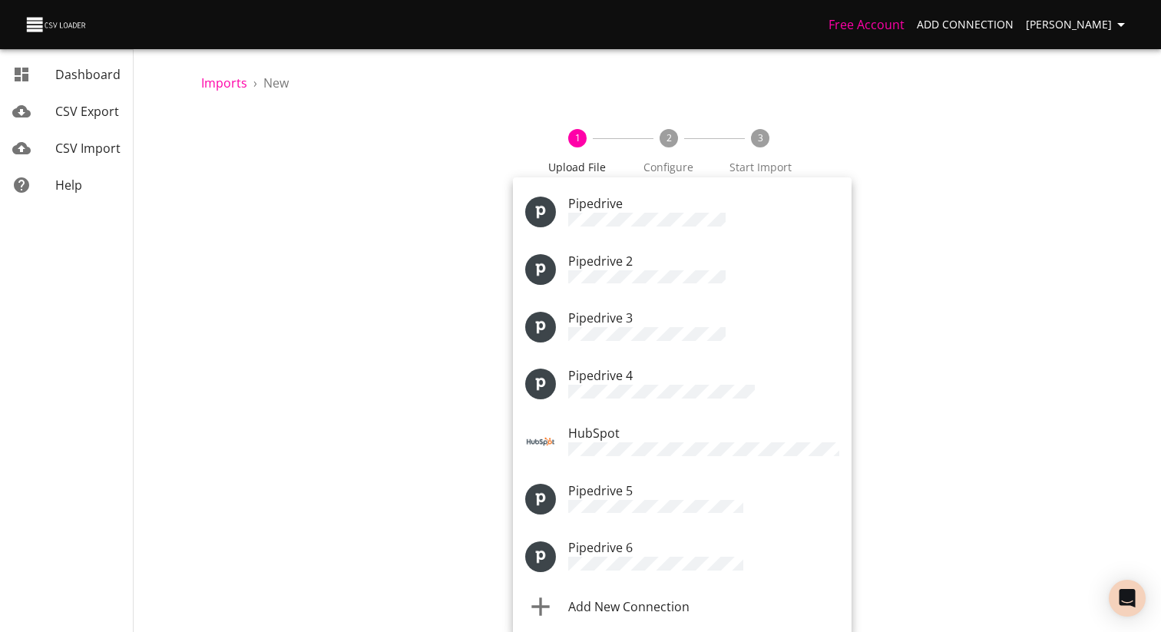
click at [429, 430] on div at bounding box center [580, 316] width 1161 height 632
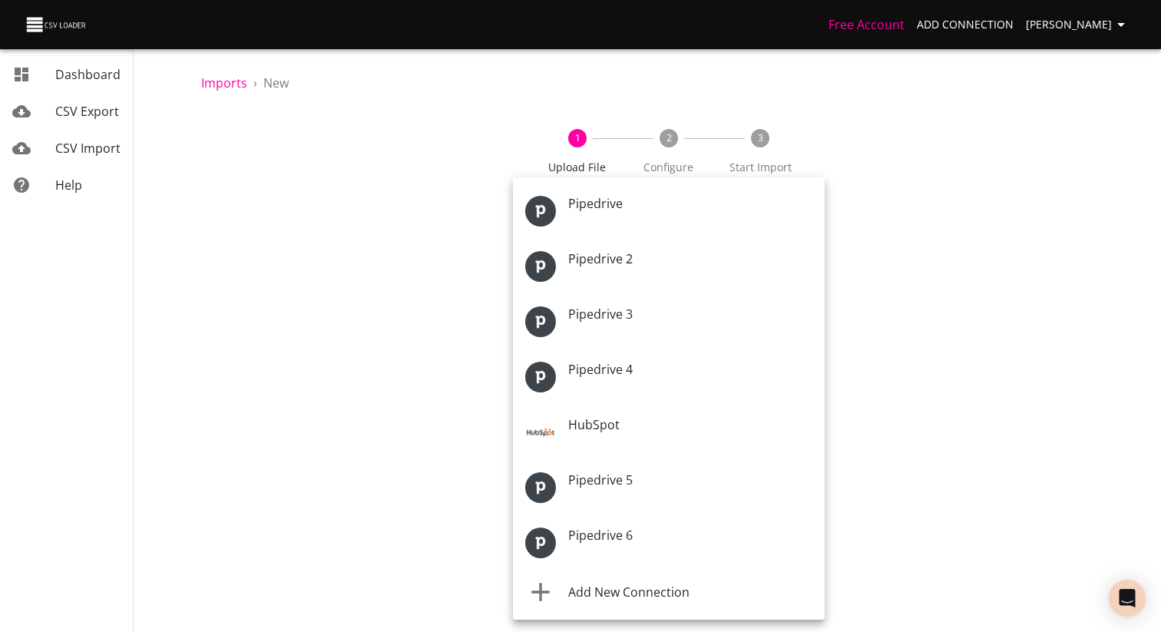
click at [574, 239] on body "Free Account Add Connection Théo Corbin Dashboard CSV Export CSV Import Help Im…" at bounding box center [580, 316] width 1161 height 632
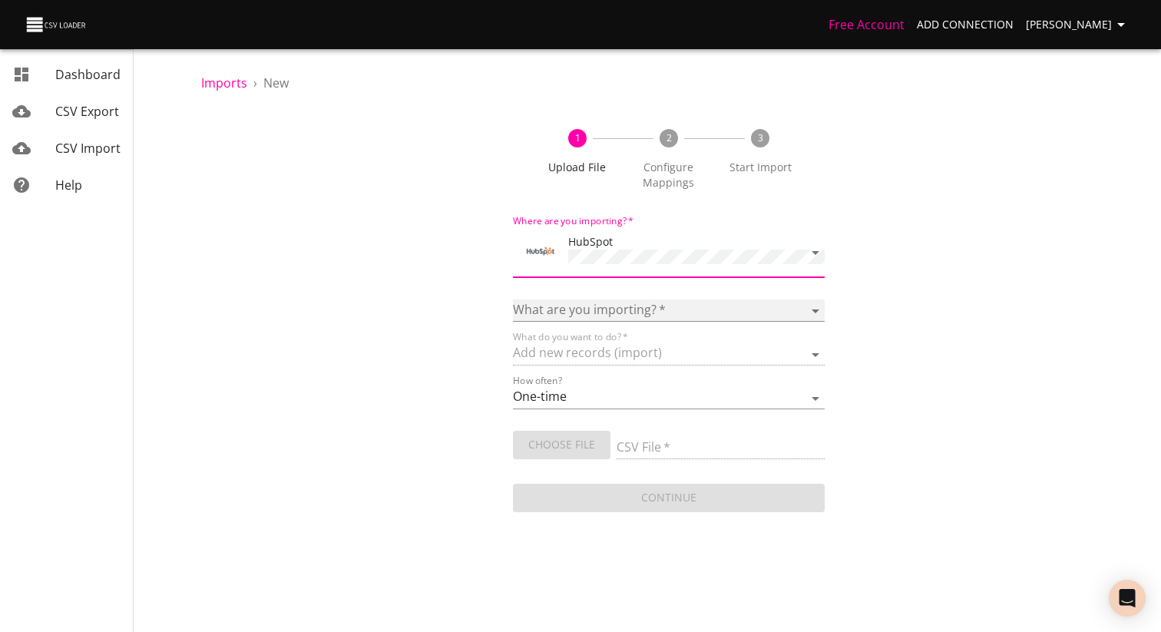
click at [607, 308] on select "Calls Companies Contacts Deals Emails Line items Meetings Notes Products Tasks …" at bounding box center [669, 310] width 312 height 22
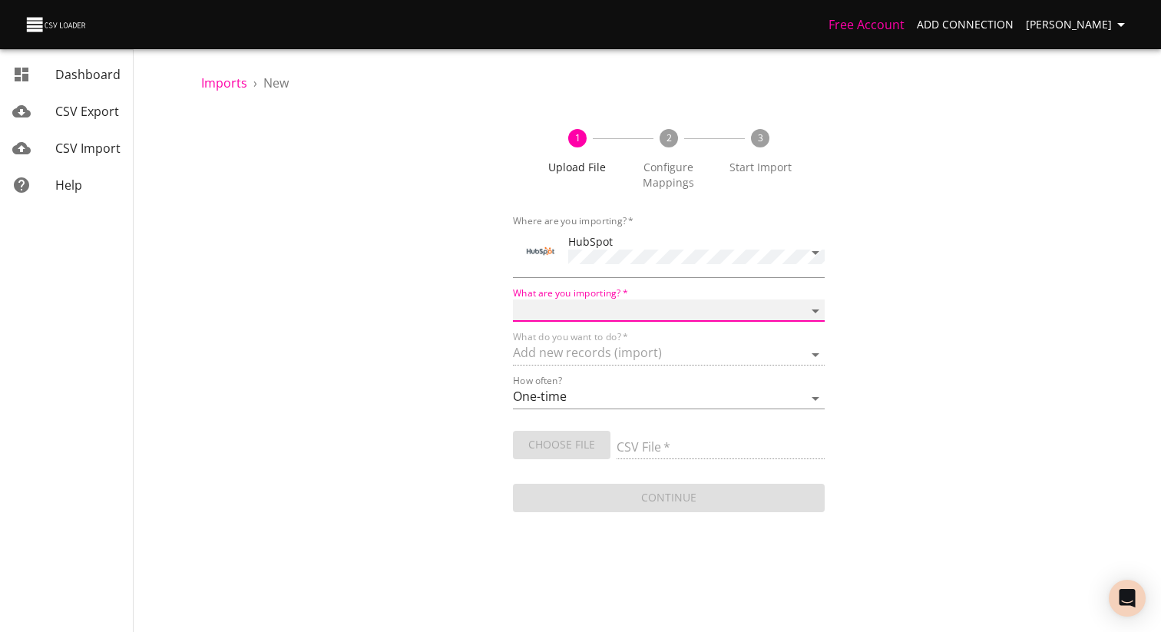
select select "emails"
click at [513, 299] on select "Calls Companies Contacts Deals Emails Line items Meetings Notes Products Tasks …" at bounding box center [669, 310] width 312 height 22
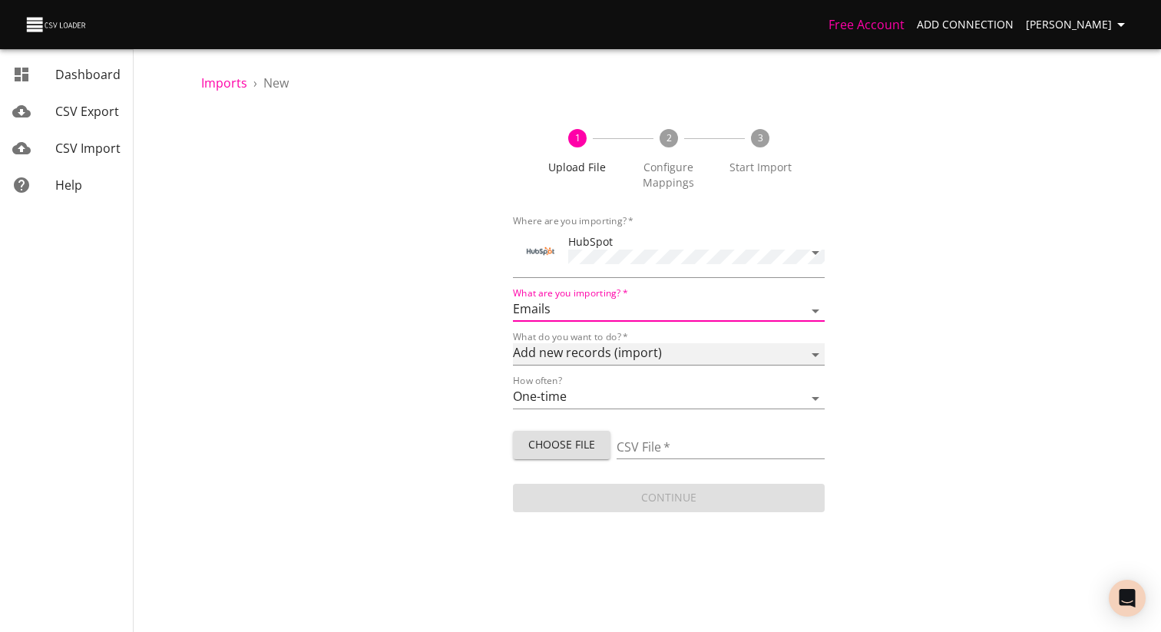
click at [624, 356] on select "Add new records (import) Update existing records (update) Add new and update ex…" at bounding box center [669, 354] width 312 height 22
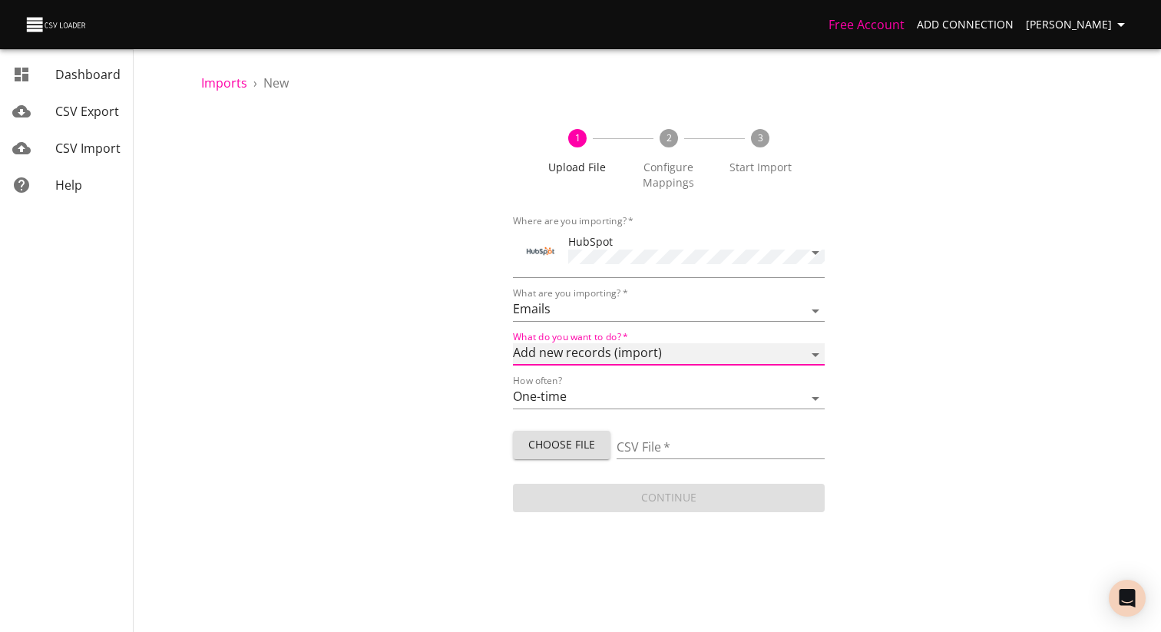
click at [513, 343] on select "Add new records (import) Update existing records (update) Add new and update ex…" at bounding box center [669, 354] width 312 height 22
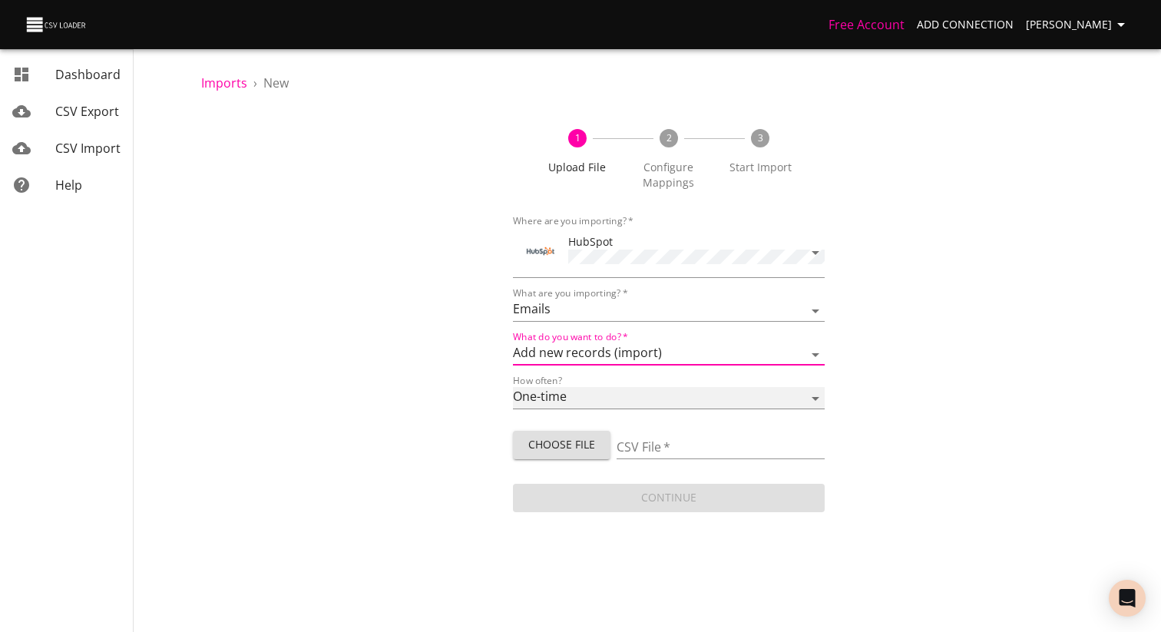
click at [610, 389] on select "One-time Auto import" at bounding box center [669, 398] width 312 height 22
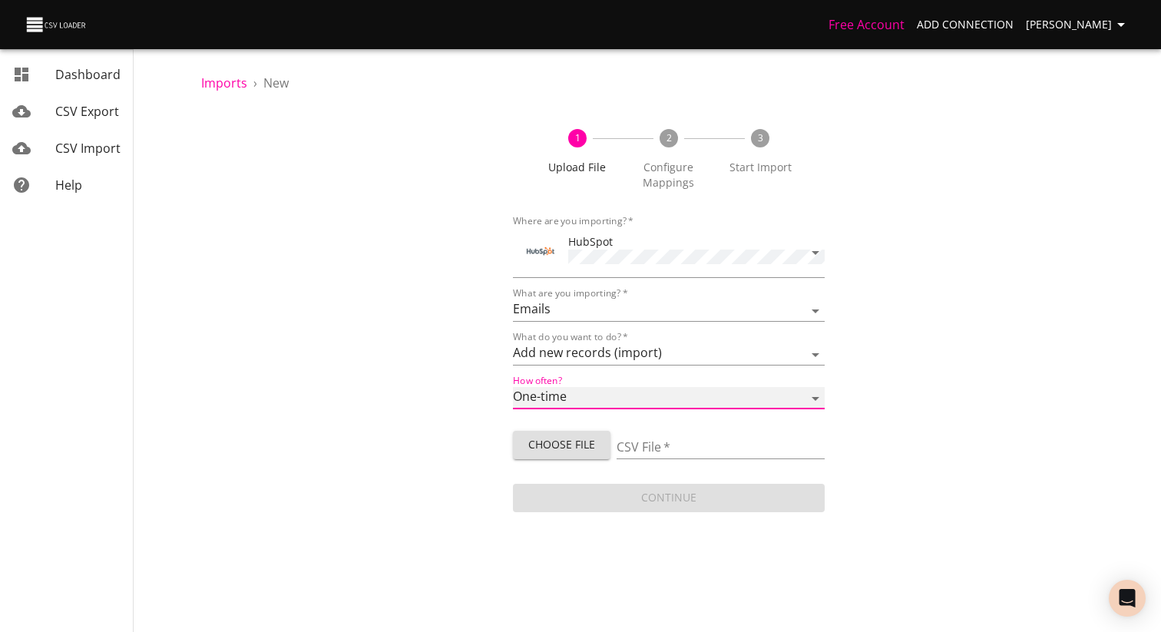
click at [513, 387] on select "One-time Auto import" at bounding box center [669, 398] width 312 height 22
click at [607, 450] on button "Choose File" at bounding box center [562, 445] width 98 height 28
type input "[GOOD] Entre mere & fille CEGIG NAVISO 01 SIRET SIREN forme juridique.xlsx"
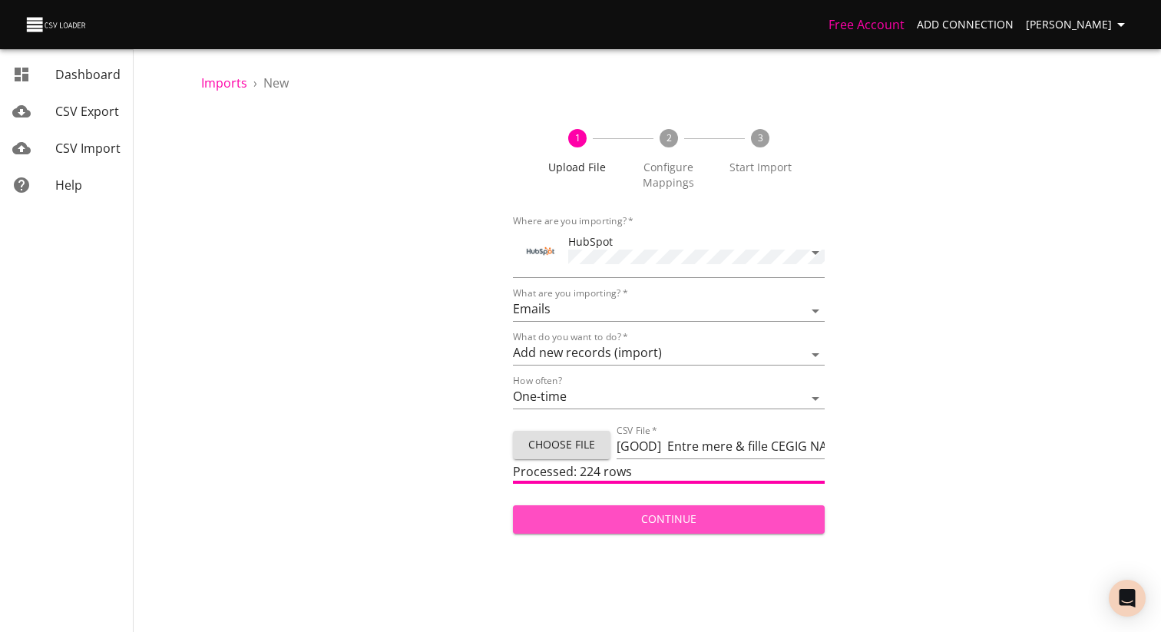
click at [645, 521] on span "Continue" at bounding box center [668, 519] width 287 height 19
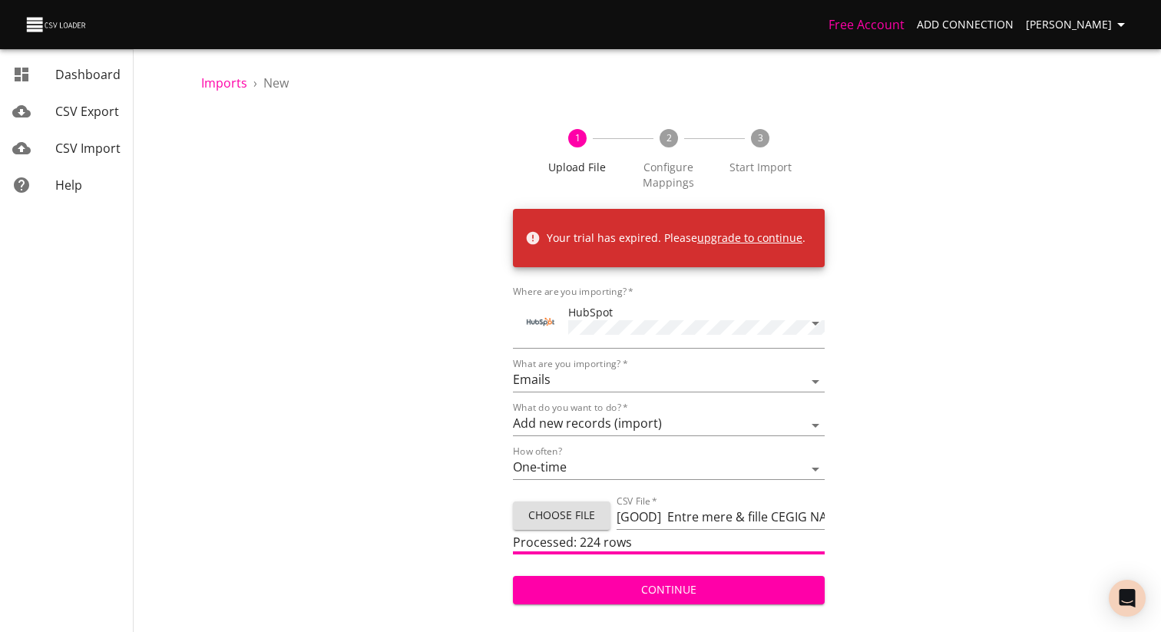
click at [76, 81] on span "Dashboard" at bounding box center [87, 74] width 65 height 17
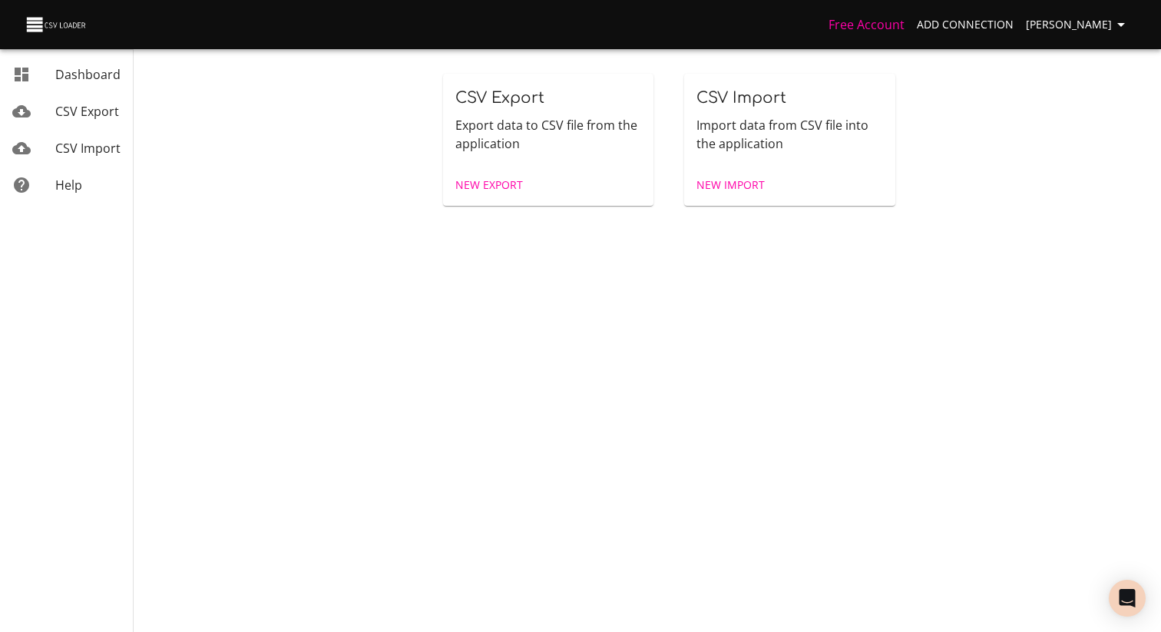
click at [1091, 9] on div "Free Account Add Connection Théo Corbin" at bounding box center [580, 24] width 1161 height 49
click at [1090, 17] on span "[PERSON_NAME]" at bounding box center [1078, 24] width 104 height 19
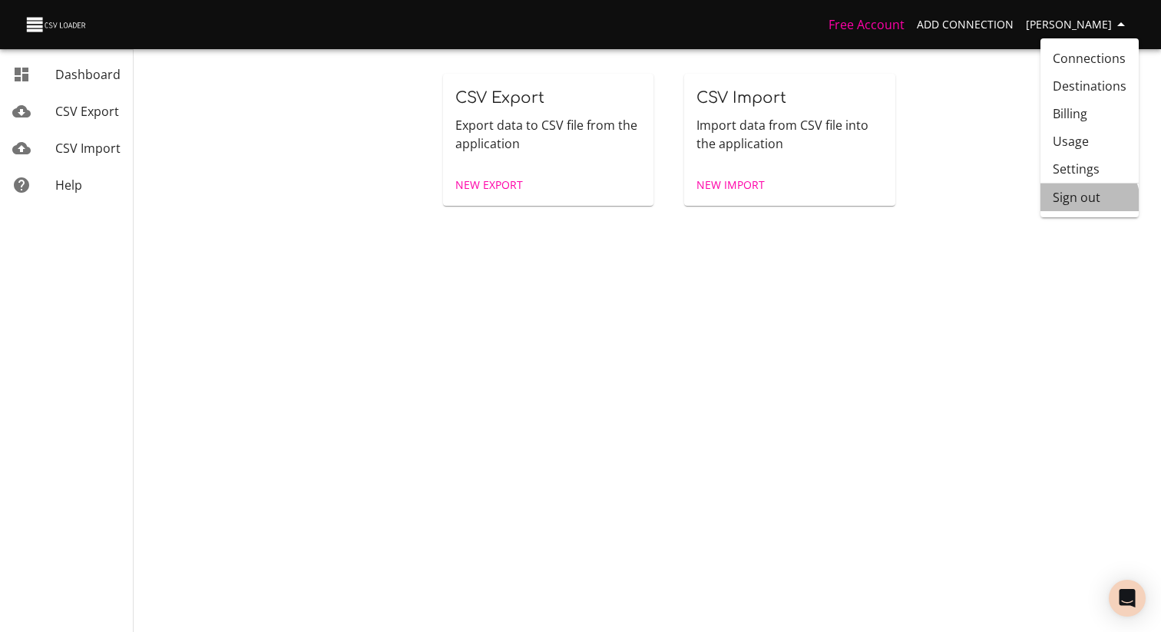
click at [1080, 203] on li "Sign out" at bounding box center [1090, 198] width 98 height 28
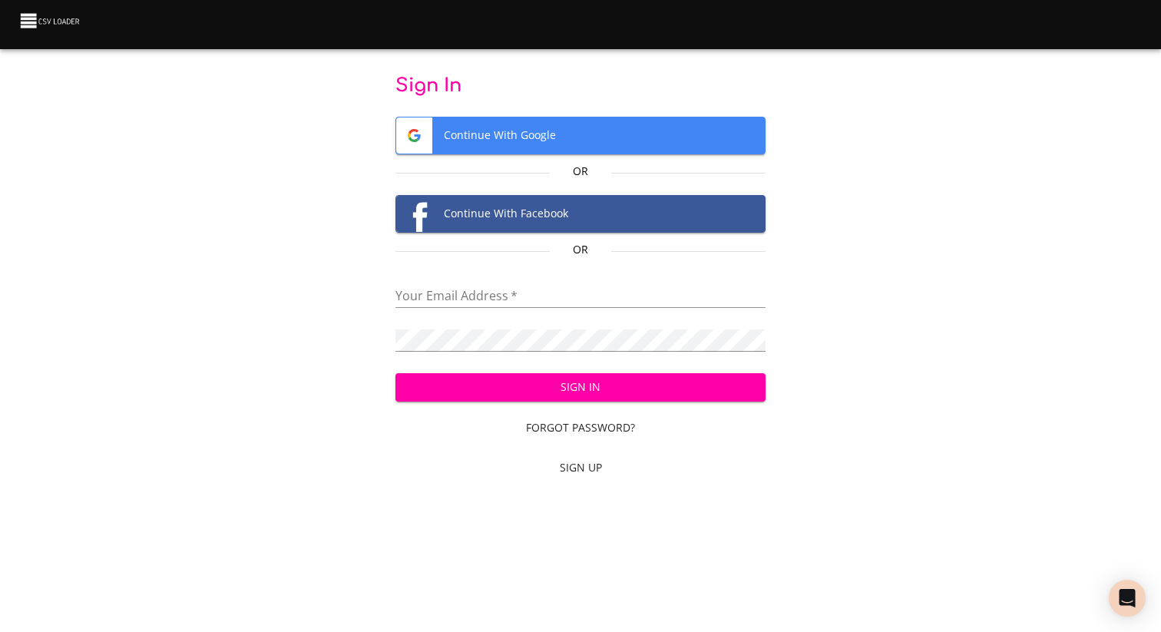
click at [516, 302] on input "email" at bounding box center [580, 297] width 371 height 22
paste input "[EMAIL_ADDRESS][DOMAIN_NAME]"
type input "[EMAIL_ADDRESS][DOMAIN_NAME]"
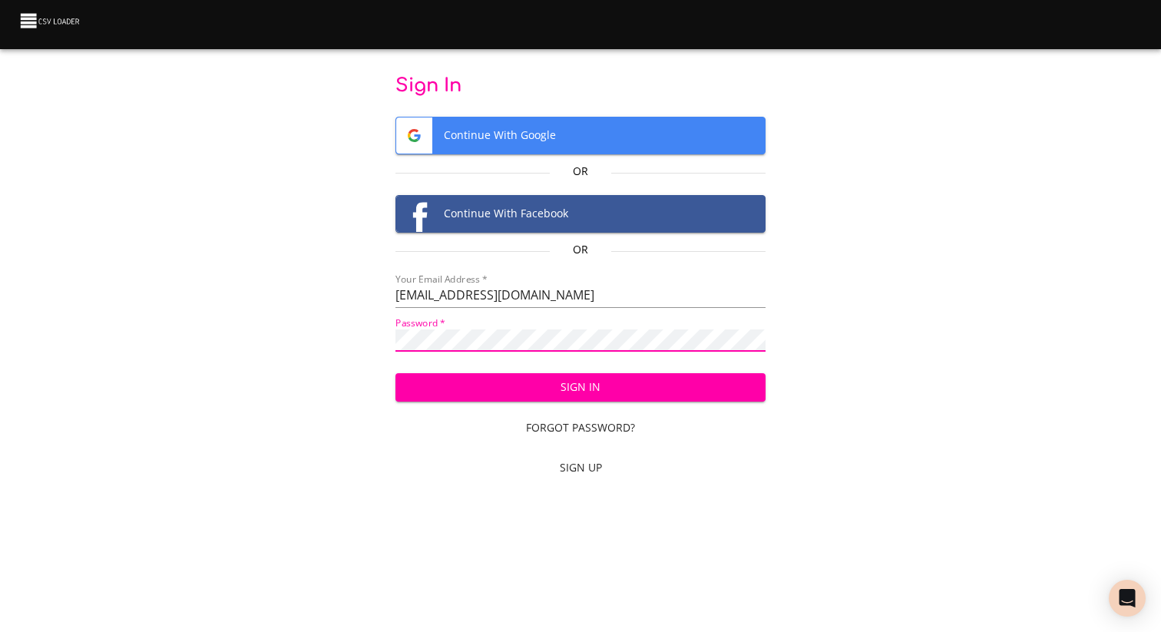
click at [591, 390] on span "Sign In" at bounding box center [581, 387] width 346 height 19
